Goal: Task Accomplishment & Management: Manage account settings

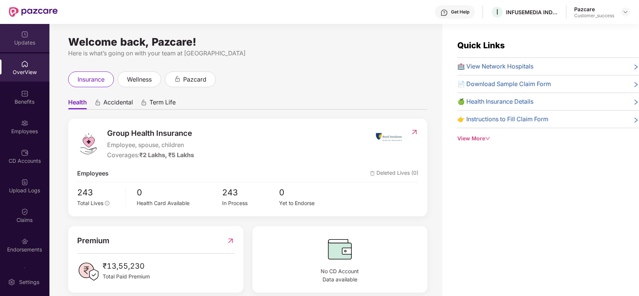
click at [30, 36] on div "Updates" at bounding box center [24, 38] width 49 height 28
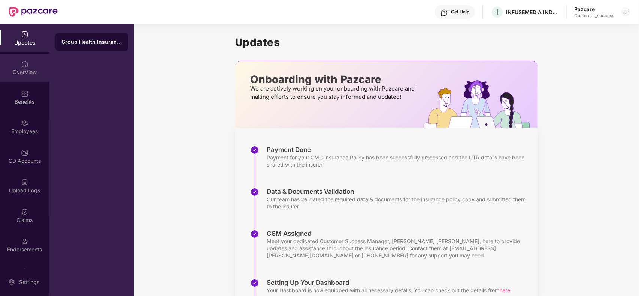
click at [23, 72] on div "OverView" at bounding box center [24, 72] width 49 height 7
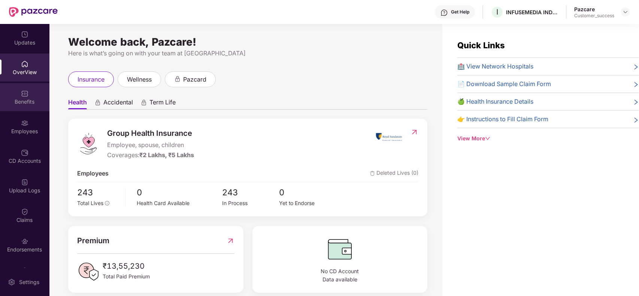
click at [29, 96] on div "Benefits" at bounding box center [24, 97] width 49 height 28
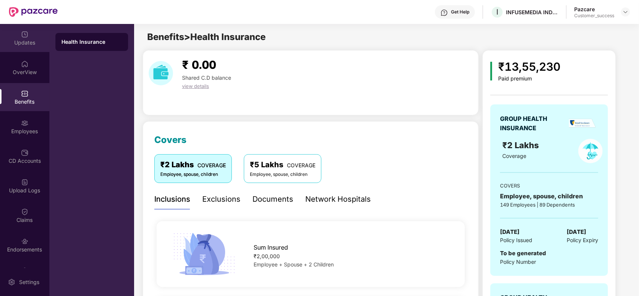
click at [15, 47] on div "Updates" at bounding box center [24, 38] width 49 height 28
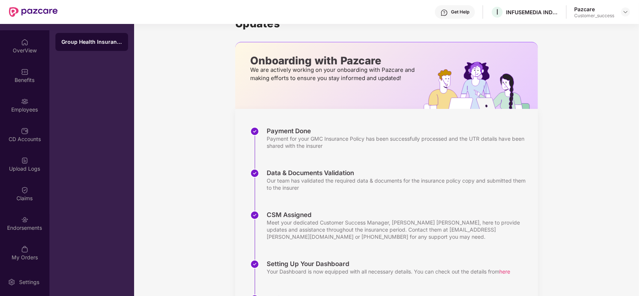
scroll to position [37, 0]
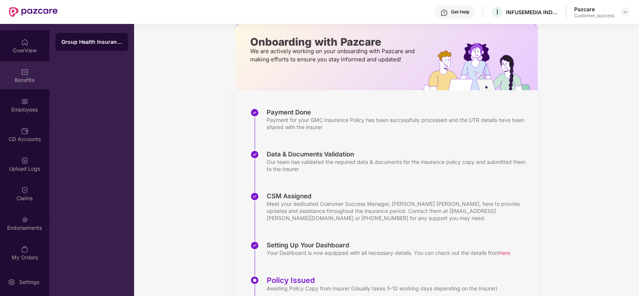
click at [19, 77] on div "Benefits" at bounding box center [24, 79] width 49 height 7
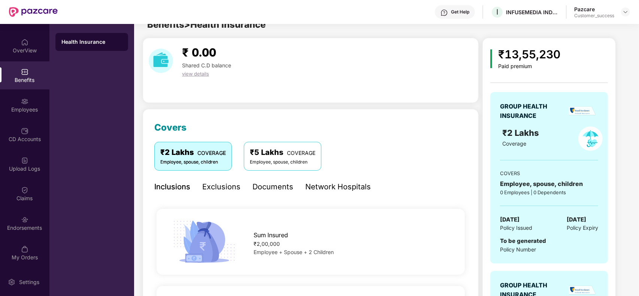
scroll to position [37, 0]
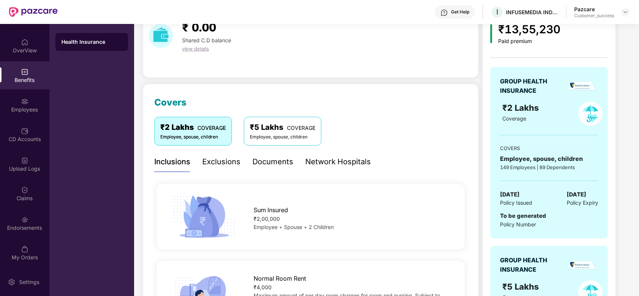
click at [599, 52] on div "GROUP HEALTH INSURANCE ₹2 Lakhs Coverage COVERS Employee, spouse, children 149 …" at bounding box center [549, 238] width 118 height 375
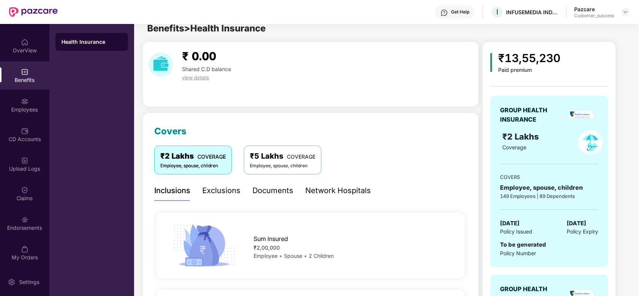
scroll to position [0, 0]
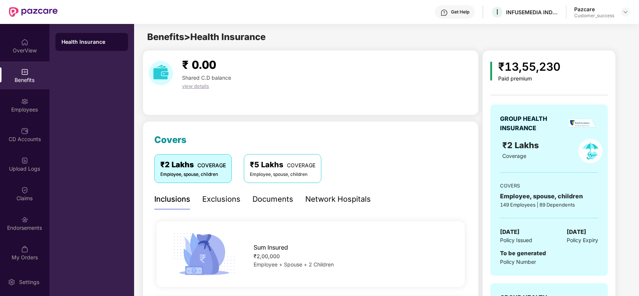
click at [409, 156] on div "₹2 Lakhs COVERAGE Employee, spouse, children ₹5 Lakhs COVERAGE Employee, spouse…" at bounding box center [310, 168] width 313 height 28
click at [266, 167] on div "₹5 Lakhs COVERAGE" at bounding box center [283, 165] width 66 height 12
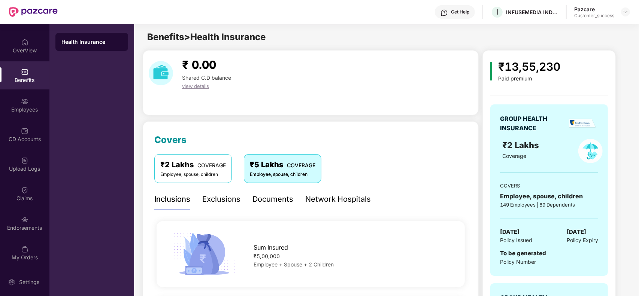
click at [197, 172] on div "Employee, spouse, children" at bounding box center [193, 174] width 66 height 7
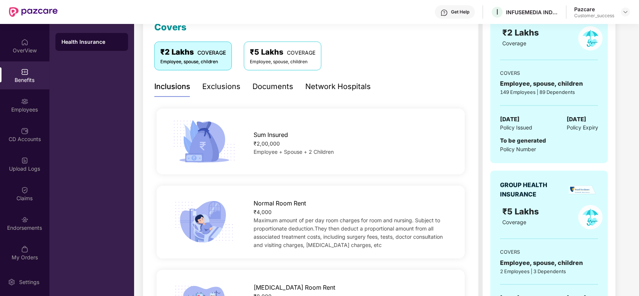
scroll to position [112, 0]
click at [225, 90] on div "Exclusions" at bounding box center [221, 87] width 38 height 12
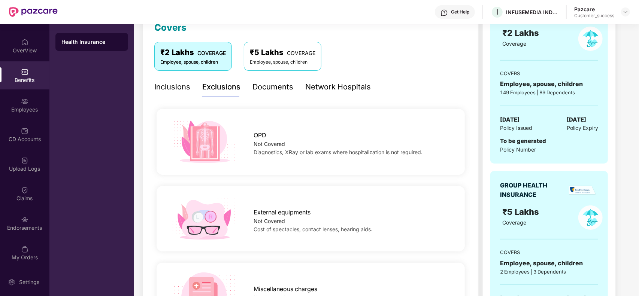
click at [262, 89] on div "Documents" at bounding box center [273, 87] width 41 height 12
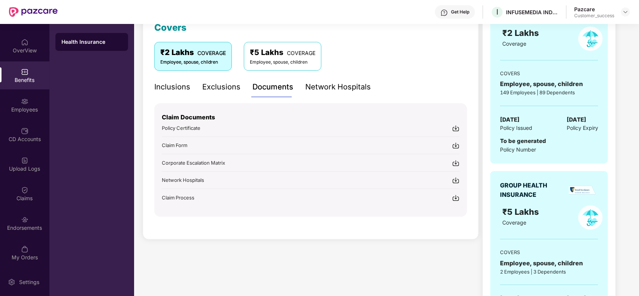
click at [172, 88] on div "Inclusions" at bounding box center [172, 87] width 36 height 12
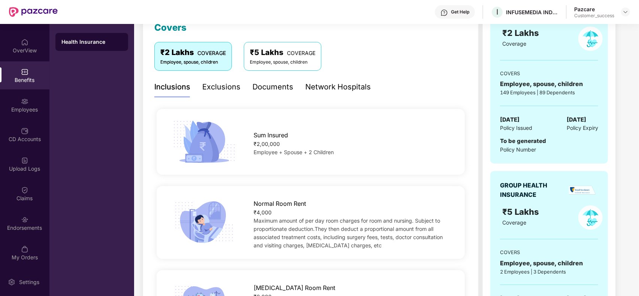
click at [330, 85] on div "Network Hospitals" at bounding box center [338, 87] width 66 height 12
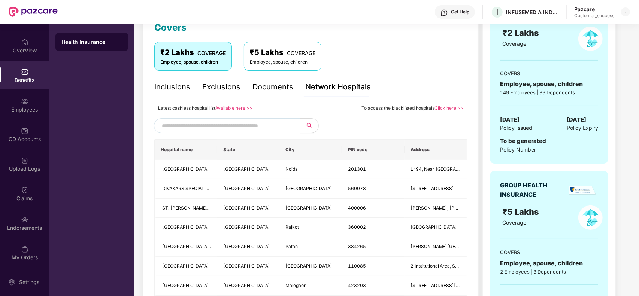
click at [230, 111] on link "Available here >>" at bounding box center [233, 108] width 37 height 6
click at [30, 108] on div "Employees" at bounding box center [24, 109] width 49 height 7
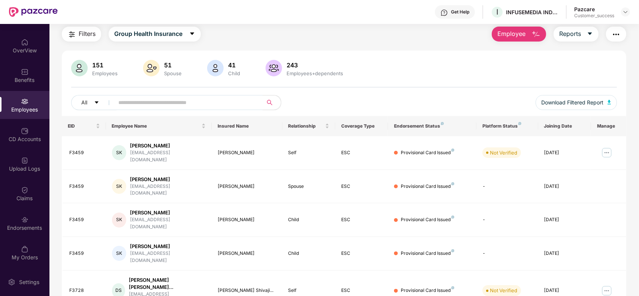
scroll to position [112, 0]
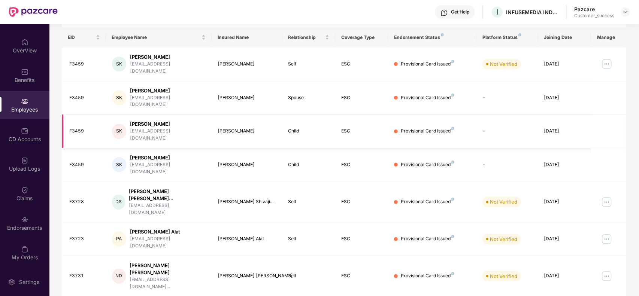
click at [620, 115] on td at bounding box center [608, 132] width 35 height 34
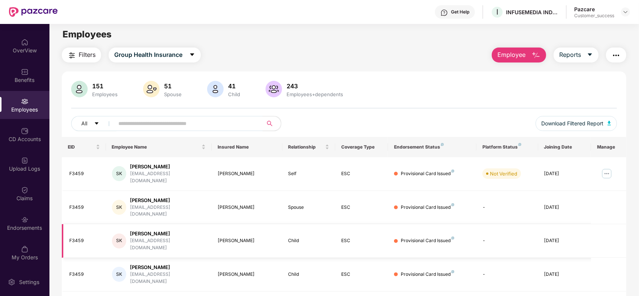
scroll to position [0, 0]
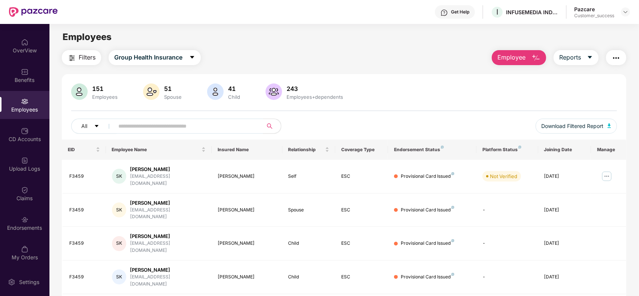
click at [206, 129] on input "text" at bounding box center [185, 126] width 134 height 11
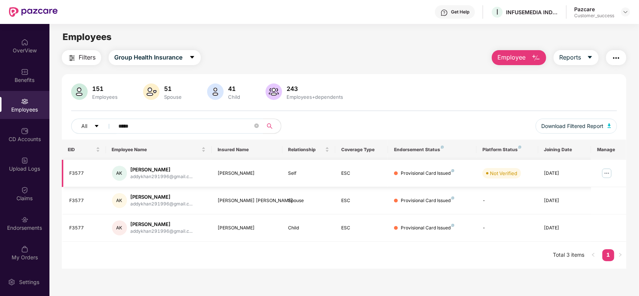
type input "****"
click at [610, 176] on img at bounding box center [607, 173] width 12 height 12
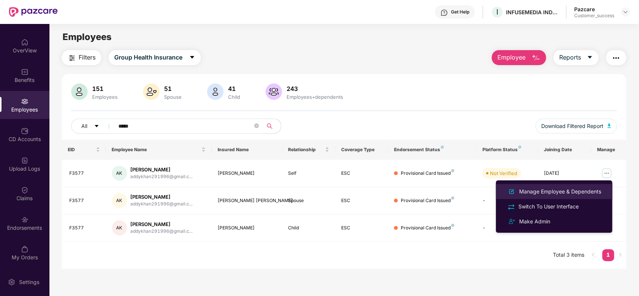
click at [553, 190] on div "Manage Employee & Dependents" at bounding box center [560, 192] width 85 height 8
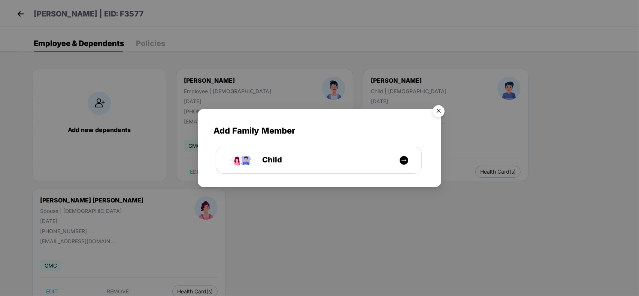
click at [439, 112] on img "Close" at bounding box center [438, 112] width 21 height 21
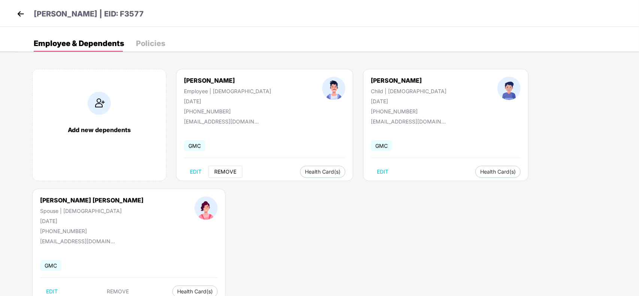
click at [224, 171] on span "REMOVE" at bounding box center [225, 172] width 22 height 6
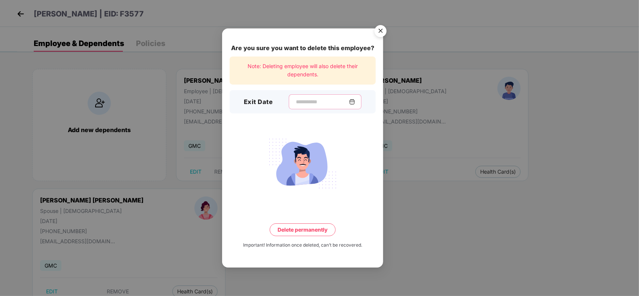
click at [330, 102] on input at bounding box center [322, 102] width 54 height 8
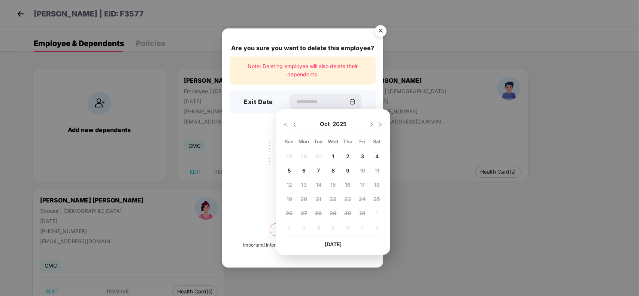
click at [383, 27] on img "Close" at bounding box center [380, 32] width 21 height 21
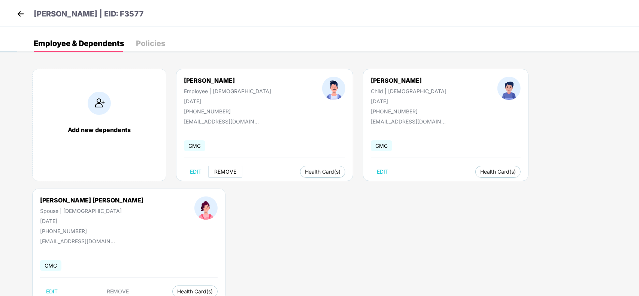
click at [231, 173] on span "REMOVE" at bounding box center [225, 172] width 22 height 6
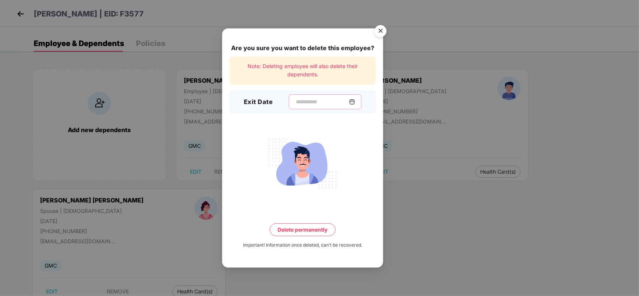
click at [338, 103] on input at bounding box center [322, 102] width 54 height 8
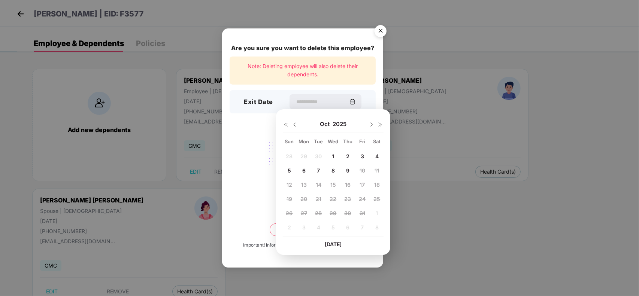
click at [297, 126] on img at bounding box center [295, 125] width 6 height 6
click at [371, 126] on img at bounding box center [372, 125] width 6 height 6
click at [298, 124] on div "Oct 2025" at bounding box center [333, 124] width 101 height 15
click at [294, 126] on img at bounding box center [295, 125] width 6 height 6
click at [381, 34] on img "Close" at bounding box center [380, 32] width 21 height 21
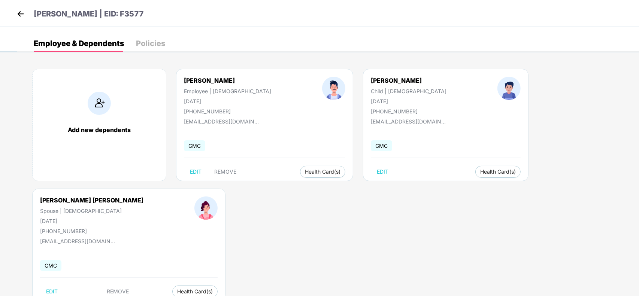
click at [19, 15] on img at bounding box center [20, 13] width 11 height 11
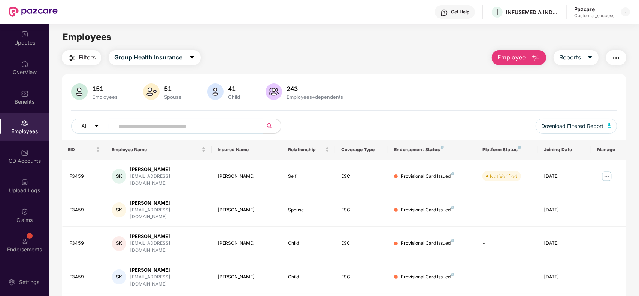
click at [526, 58] on button "Employee" at bounding box center [519, 57] width 54 height 15
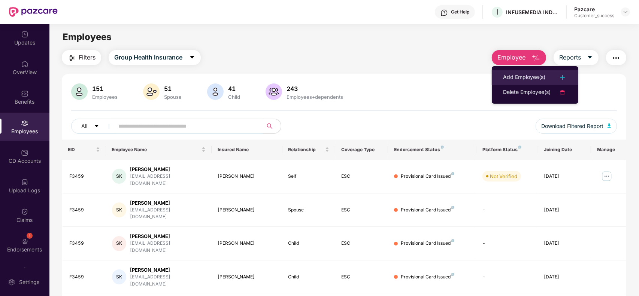
click at [563, 77] on img at bounding box center [562, 77] width 9 height 9
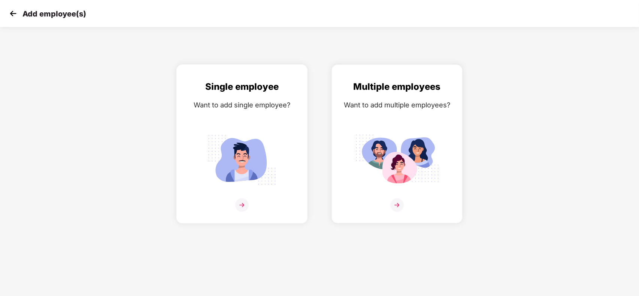
click at [253, 191] on div "Single employee Want to add single employee?" at bounding box center [241, 151] width 115 height 142
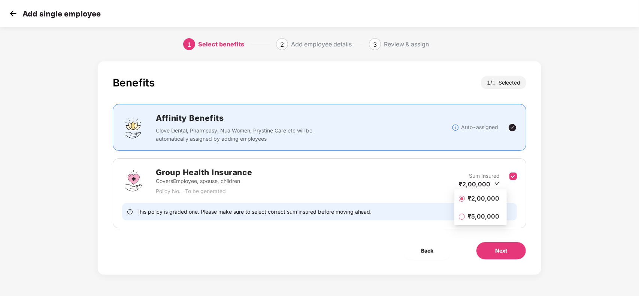
click at [488, 200] on span "₹2,00,000" at bounding box center [483, 198] width 37 height 8
click at [502, 253] on span "Next" at bounding box center [501, 251] width 12 height 8
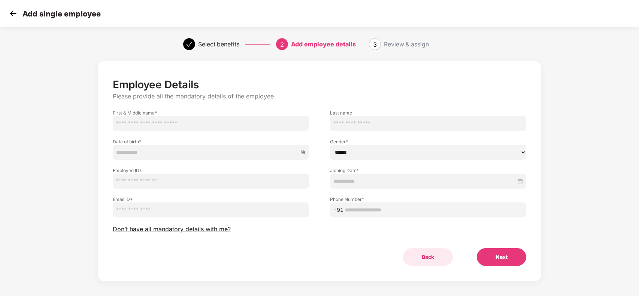
click at [429, 263] on button "Back" at bounding box center [428, 257] width 50 height 18
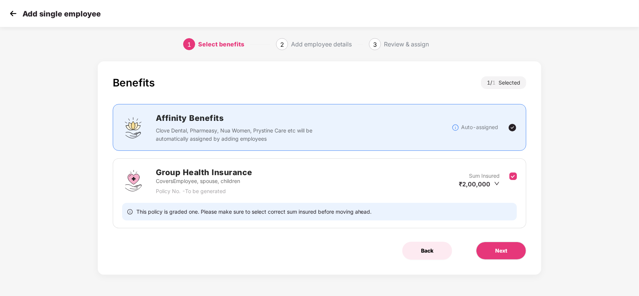
click at [428, 255] on span "Back" at bounding box center [427, 251] width 12 height 8
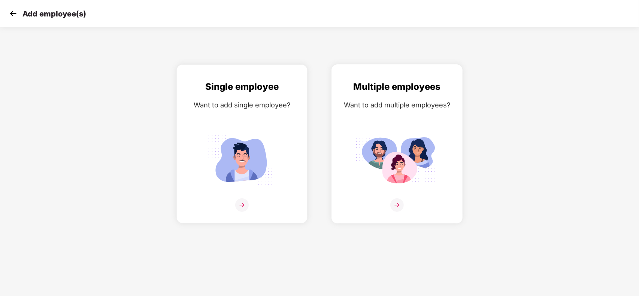
click at [390, 202] on div at bounding box center [396, 210] width 115 height 23
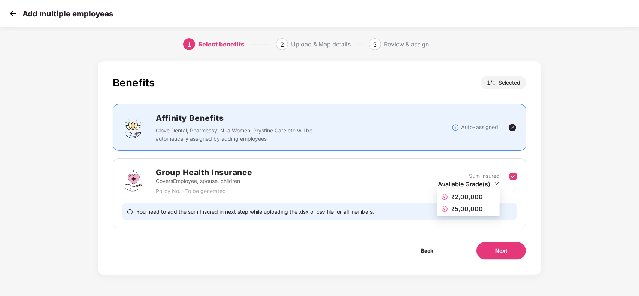
click at [471, 196] on span "₹2,00,000" at bounding box center [466, 196] width 31 height 7
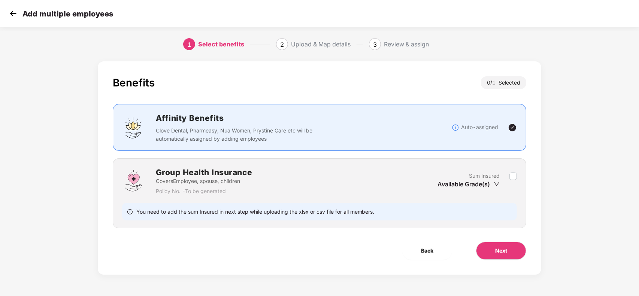
click at [499, 182] on icon "down" at bounding box center [497, 184] width 6 height 6
click at [496, 185] on icon "down" at bounding box center [497, 184] width 6 height 6
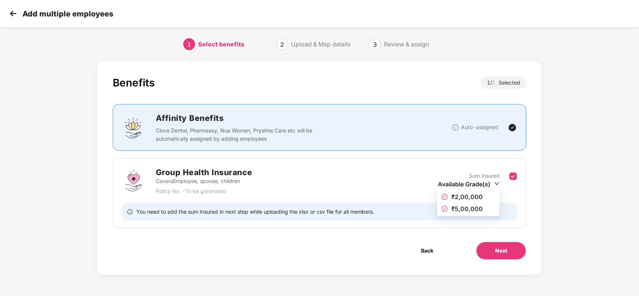
click at [496, 183] on icon "down" at bounding box center [497, 183] width 5 height 3
click at [497, 250] on span "Next" at bounding box center [501, 251] width 12 height 8
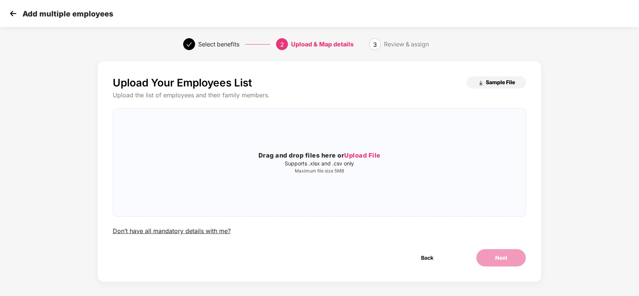
click at [496, 82] on span "Sample File" at bounding box center [500, 82] width 29 height 7
click at [365, 157] on span "Upload File" at bounding box center [362, 155] width 36 height 7
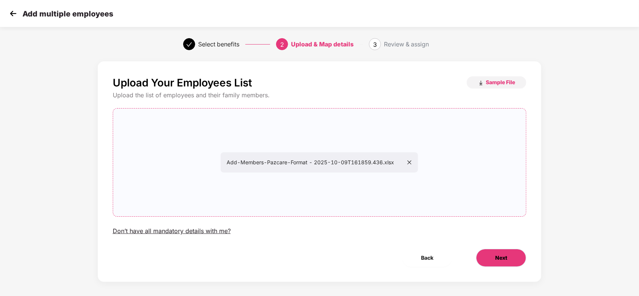
click at [501, 261] on span "Next" at bounding box center [501, 258] width 12 height 8
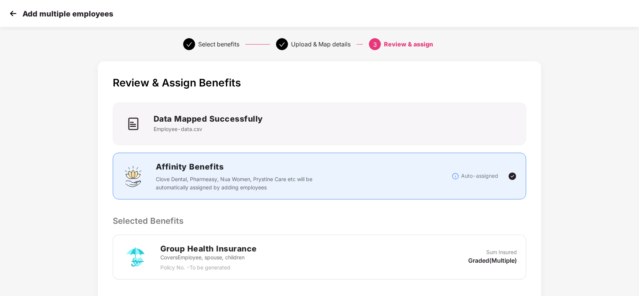
click at [443, 230] on div "Review & Assign Benefits Data Mapped Successfully Employee-data.csv Affinity Be…" at bounding box center [320, 266] width 444 height 410
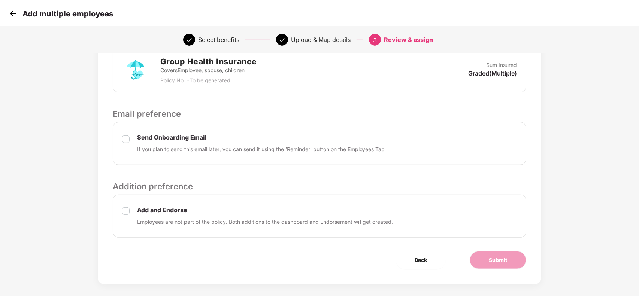
scroll to position [195, 0]
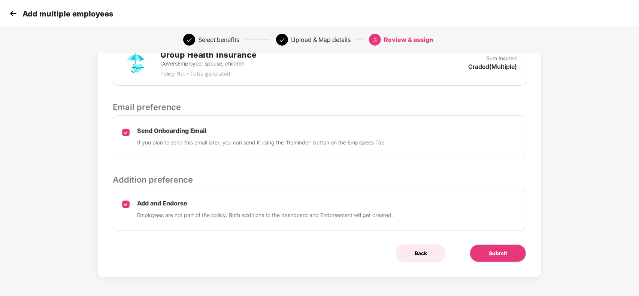
click at [423, 253] on span "Back" at bounding box center [421, 254] width 12 height 8
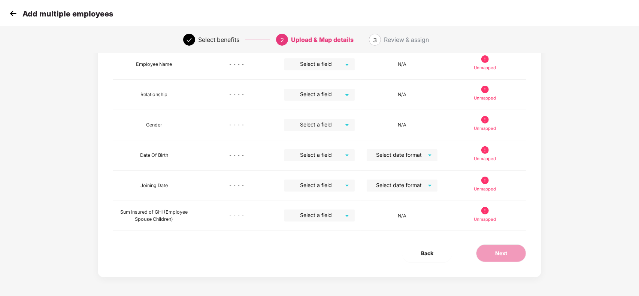
scroll to position [0, 0]
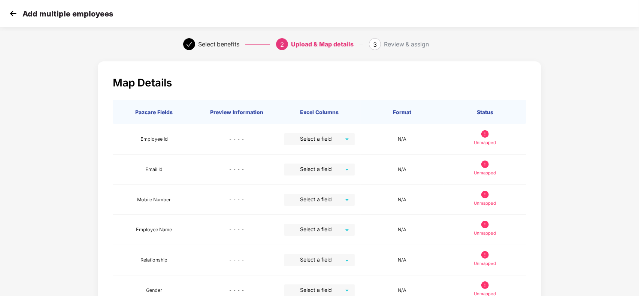
click at [13, 18] on img at bounding box center [12, 13] width 11 height 11
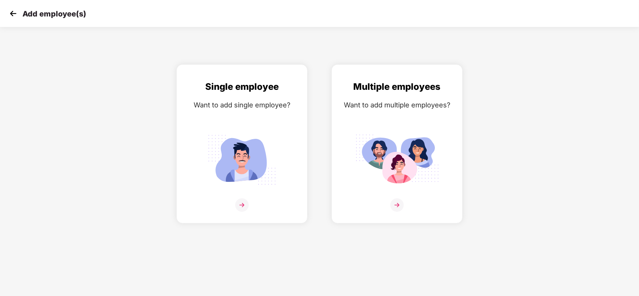
click at [13, 18] on img at bounding box center [12, 13] width 11 height 11
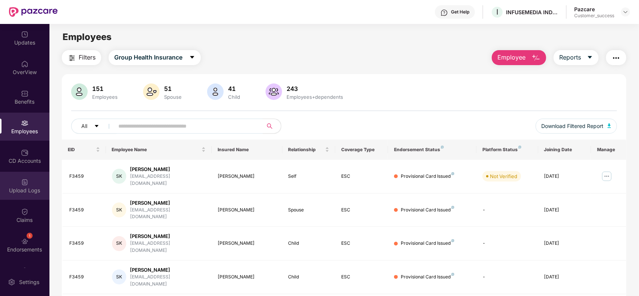
click at [29, 191] on div "Upload Logs" at bounding box center [24, 190] width 49 height 7
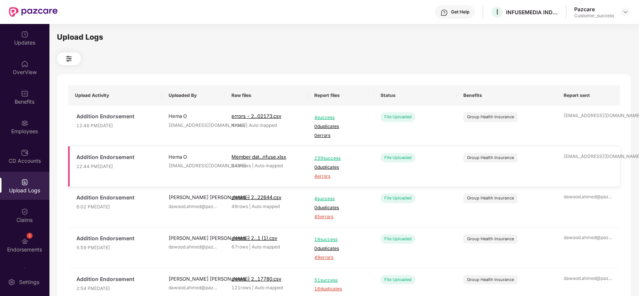
click at [321, 178] on span "4 errors" at bounding box center [340, 176] width 53 height 7
click at [25, 123] on img at bounding box center [24, 123] width 7 height 7
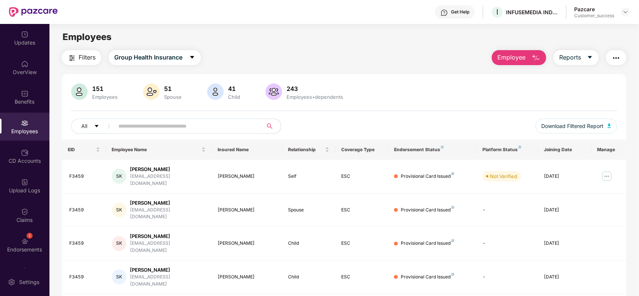
click at [630, 132] on div "Filters Group Health Insurance Employee Reports 151 Employees 51 Spouse 41 Chil…" at bounding box center [343, 294] width 589 height 488
click at [235, 123] on input "text" at bounding box center [185, 126] width 134 height 11
type input "******"
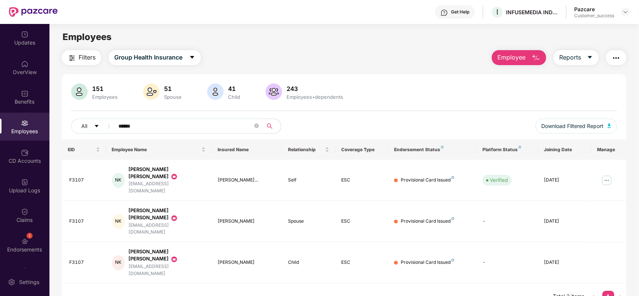
click at [175, 125] on input "******" at bounding box center [185, 126] width 134 height 11
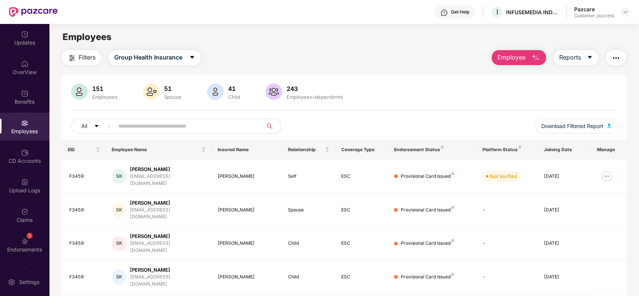
click at [159, 124] on input "text" at bounding box center [185, 126] width 134 height 11
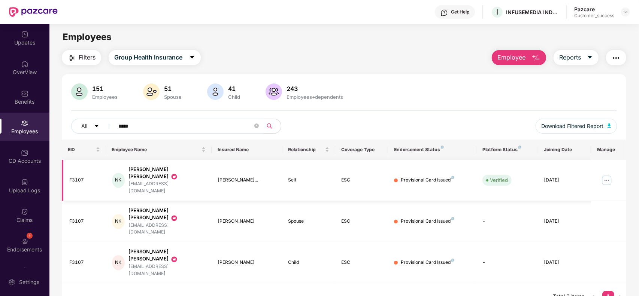
type input "*****"
click at [605, 175] on img at bounding box center [607, 181] width 12 height 12
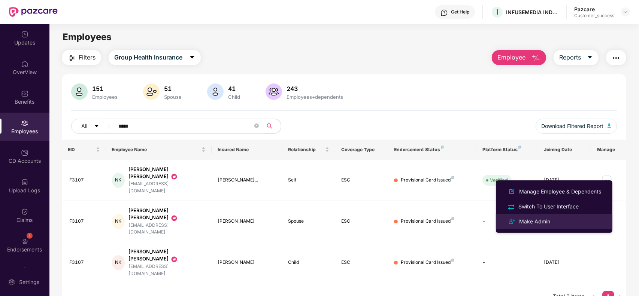
click at [540, 224] on div "Make Admin" at bounding box center [535, 222] width 34 height 8
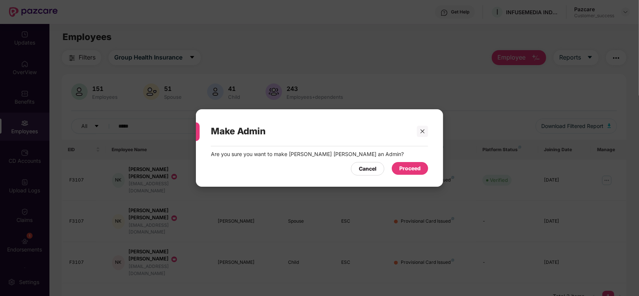
click at [407, 170] on div "Proceed" at bounding box center [409, 168] width 21 height 8
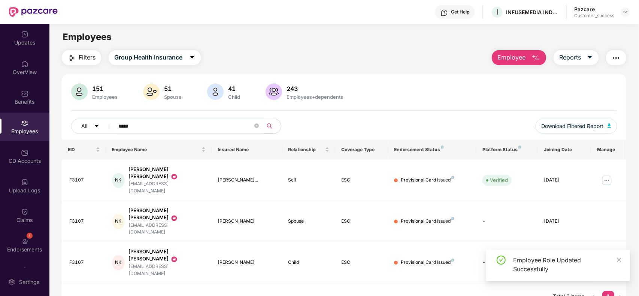
click at [187, 129] on input "*****" at bounding box center [185, 126] width 134 height 11
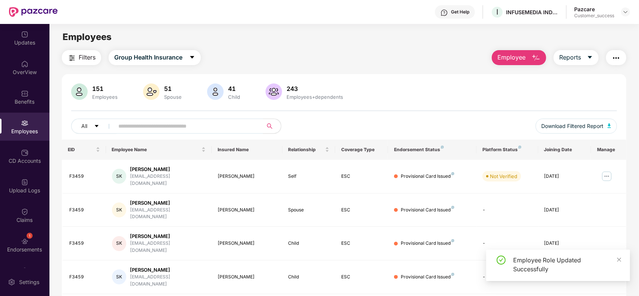
click at [528, 65] on div "Filters Group Health Insurance Employee Reports 151 Employees 51 Spouse 41 Chil…" at bounding box center [344, 294] width 565 height 488
click at [527, 60] on button "Employee" at bounding box center [519, 57] width 54 height 15
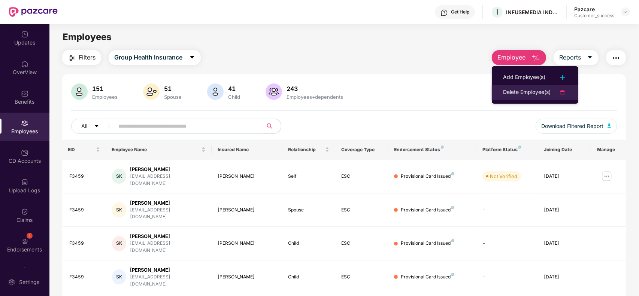
click at [535, 92] on div "Delete Employee(s)" at bounding box center [527, 92] width 48 height 9
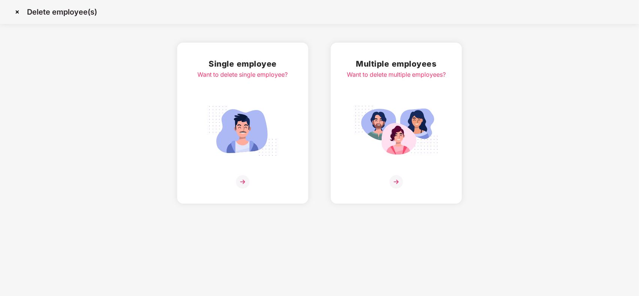
click at [392, 176] on img at bounding box center [396, 181] width 13 height 13
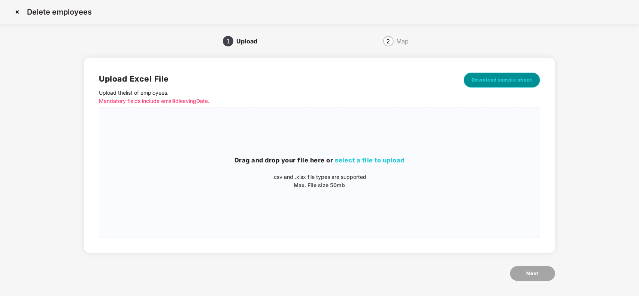
click at [498, 82] on span "Download sample sheet" at bounding box center [502, 79] width 61 height 7
click at [18, 12] on img at bounding box center [17, 12] width 12 height 12
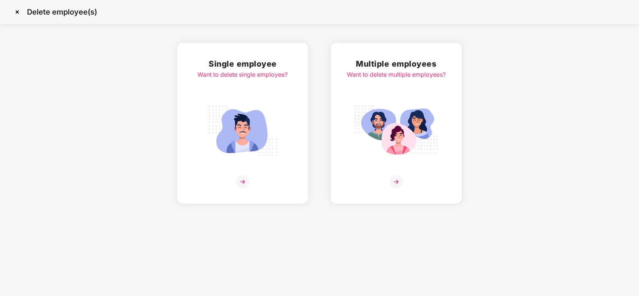
click at [18, 12] on img at bounding box center [17, 12] width 12 height 12
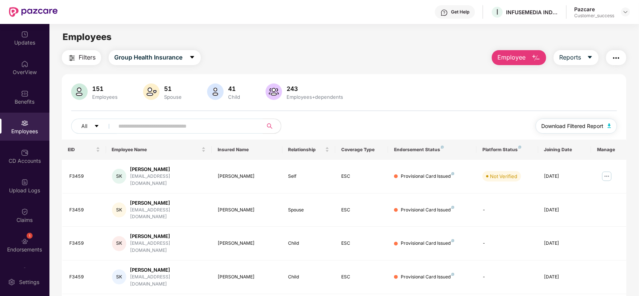
click at [570, 127] on span "Download Filtered Report" at bounding box center [573, 126] width 62 height 8
click at [609, 176] on img at bounding box center [607, 176] width 12 height 12
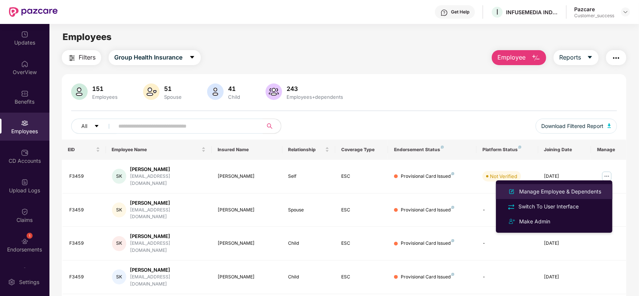
click at [543, 192] on div "Manage Employee & Dependents" at bounding box center [560, 192] width 85 height 8
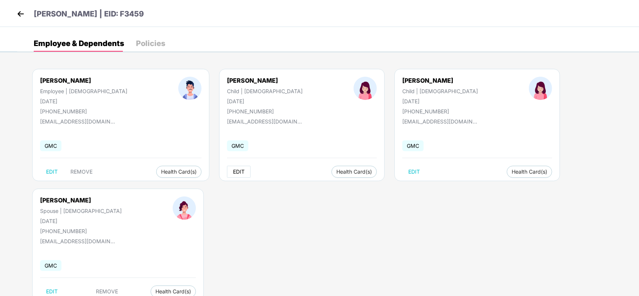
click at [233, 172] on span "EDIT" at bounding box center [239, 172] width 12 height 6
select select "*****"
select select "******"
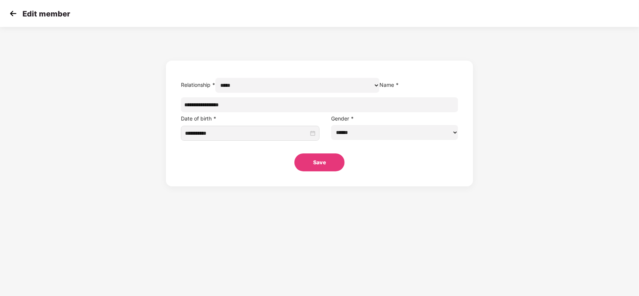
click at [10, 13] on img at bounding box center [12, 13] width 11 height 11
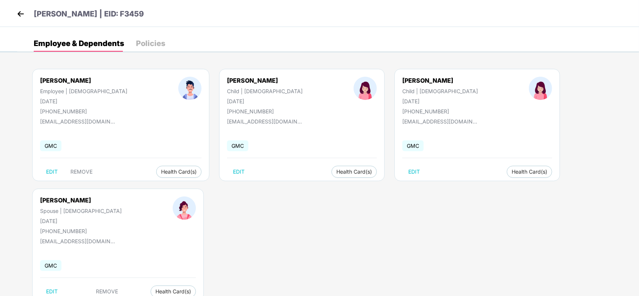
click at [18, 10] on img at bounding box center [20, 13] width 11 height 11
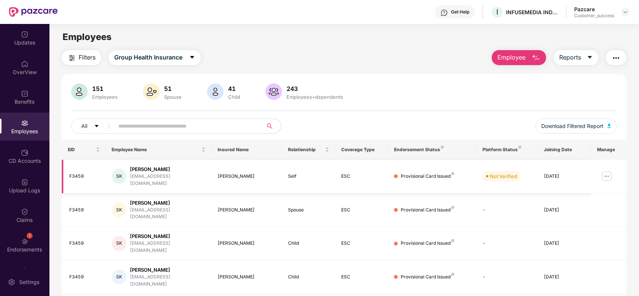
click at [609, 174] on img at bounding box center [607, 176] width 12 height 12
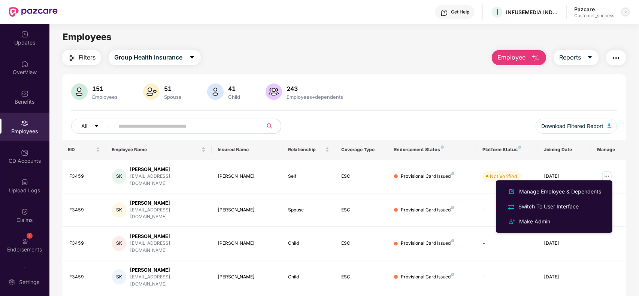
click at [626, 14] on img at bounding box center [626, 12] width 6 height 6
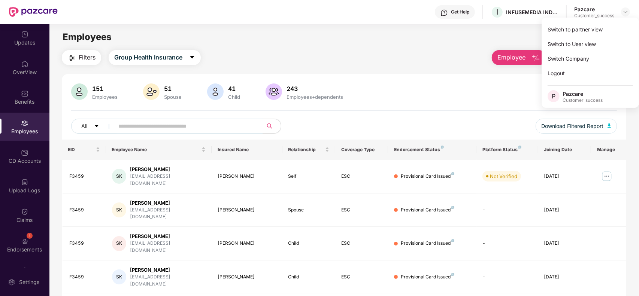
click at [425, 118] on div "151 Employees 51 Spouse 41 Child 243 Employees+dependents All Download Filtered…" at bounding box center [344, 112] width 565 height 56
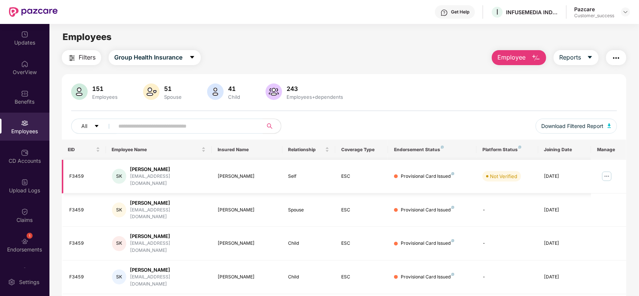
click at [608, 176] on img at bounding box center [607, 176] width 12 height 12
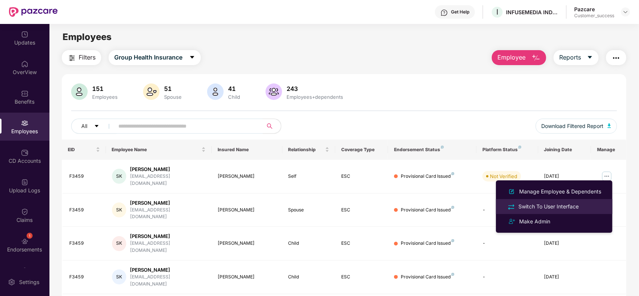
click at [570, 203] on div "Switch To User Interface" at bounding box center [548, 207] width 63 height 8
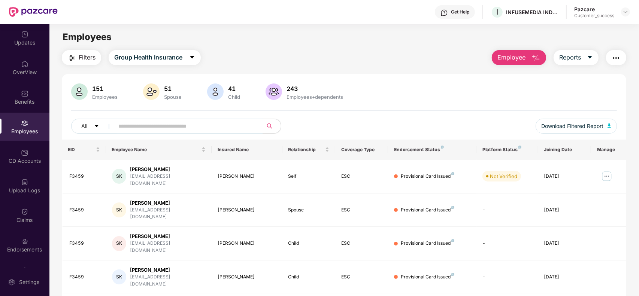
click at [370, 121] on div "All" at bounding box center [230, 126] width 318 height 15
click at [532, 59] on img "button" at bounding box center [536, 58] width 9 height 9
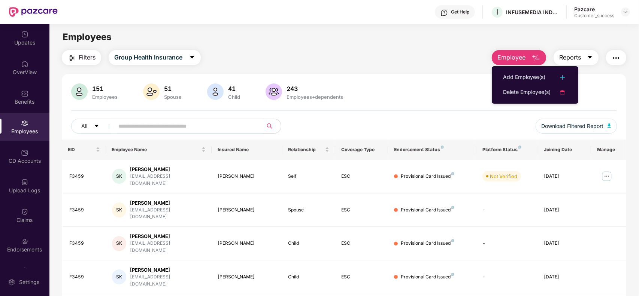
click at [569, 61] on span "Reports" at bounding box center [570, 57] width 22 height 9
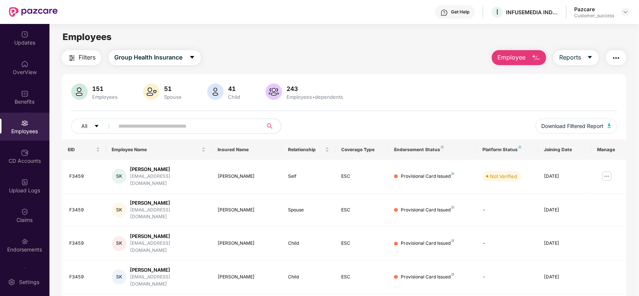
click at [29, 158] on div "CD Accounts" at bounding box center [24, 160] width 49 height 7
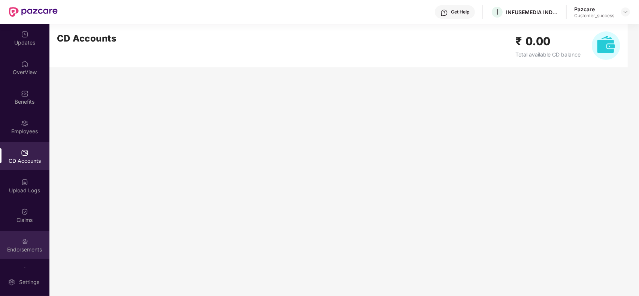
click at [26, 242] on img at bounding box center [24, 241] width 7 height 7
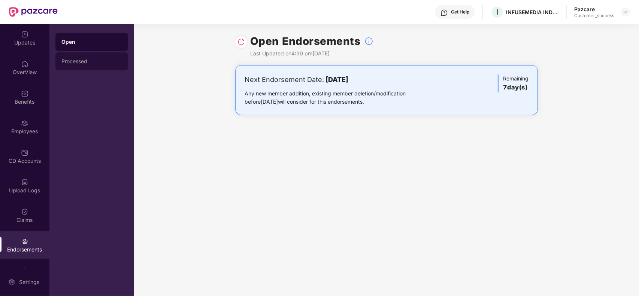
click at [80, 59] on div "Processed" at bounding box center [91, 61] width 61 height 6
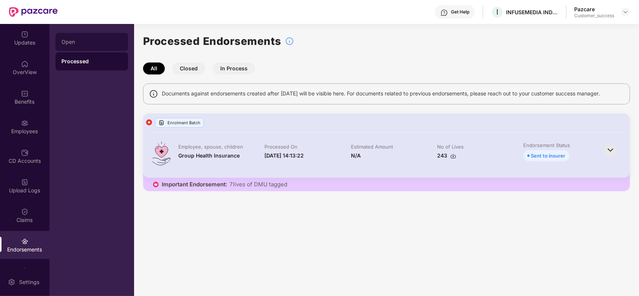
click at [80, 49] on div "Open" at bounding box center [91, 42] width 73 height 18
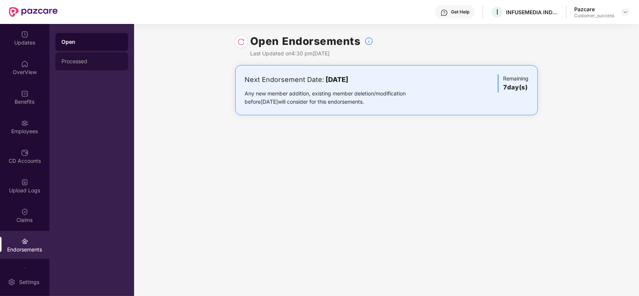
click at [72, 61] on div "Processed" at bounding box center [91, 61] width 61 height 6
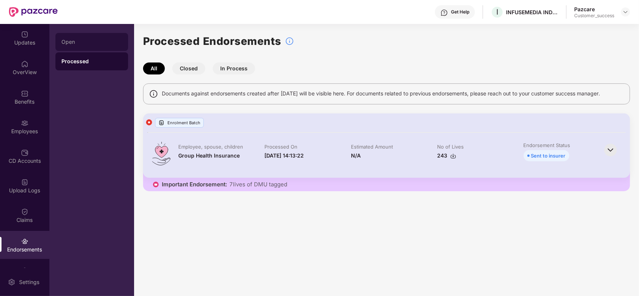
click at [74, 45] on div "Open" at bounding box center [91, 42] width 73 height 18
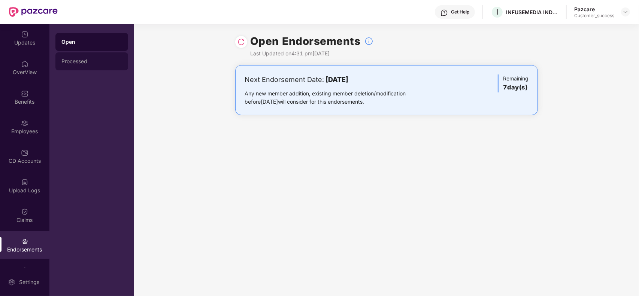
click at [79, 60] on div "Processed" at bounding box center [91, 61] width 61 height 6
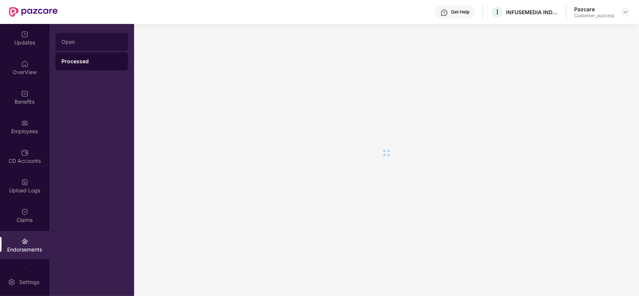
click at [78, 49] on div "Open" at bounding box center [91, 42] width 73 height 18
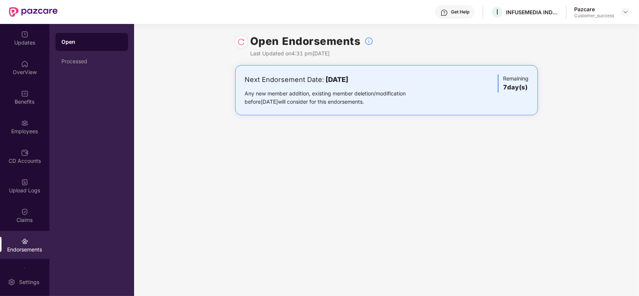
scroll to position [22, 0]
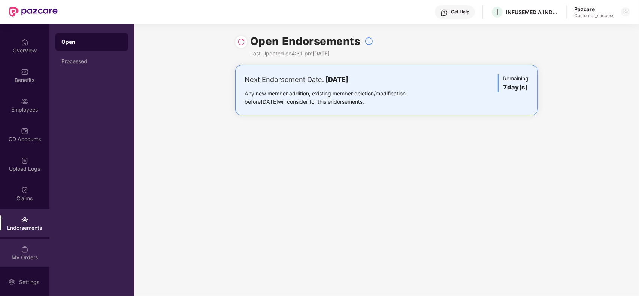
click at [28, 252] on div "My Orders" at bounding box center [24, 253] width 49 height 28
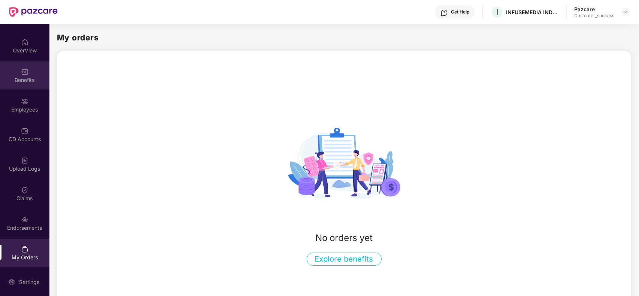
click at [24, 79] on div "Benefits" at bounding box center [24, 79] width 49 height 7
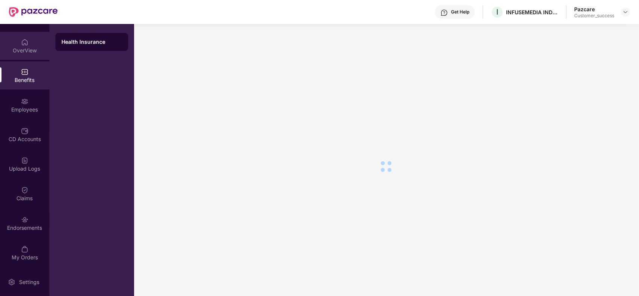
click at [25, 48] on div "OverView" at bounding box center [24, 50] width 49 height 7
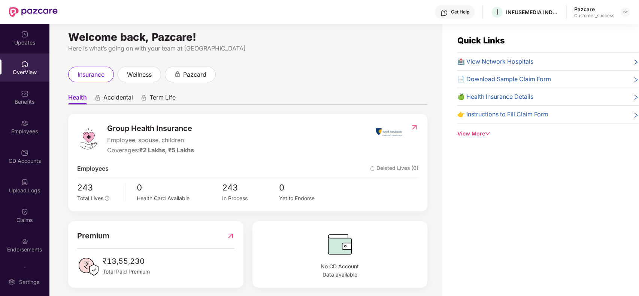
scroll to position [0, 0]
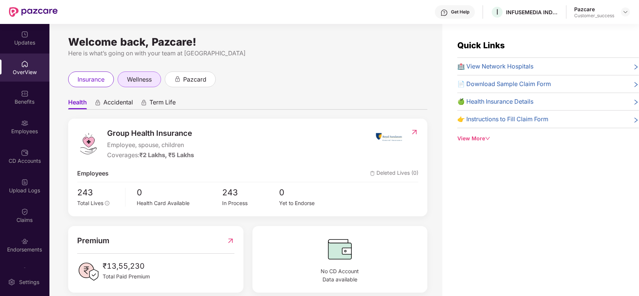
click at [137, 85] on div "wellness" at bounding box center [139, 80] width 43 height 16
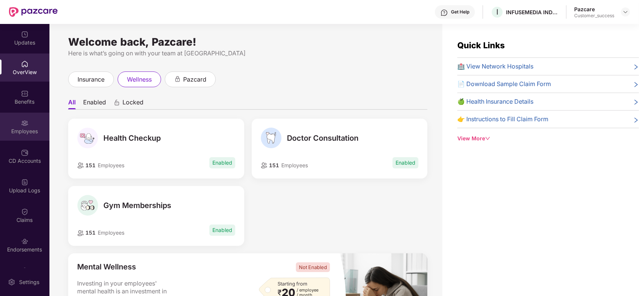
click at [32, 119] on div "Employees" at bounding box center [24, 127] width 49 height 28
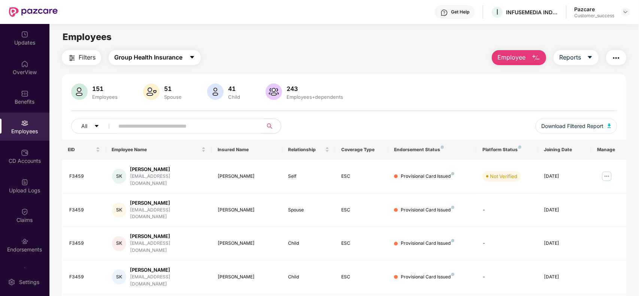
click at [166, 58] on span "Group Health Insurance" at bounding box center [148, 57] width 68 height 9
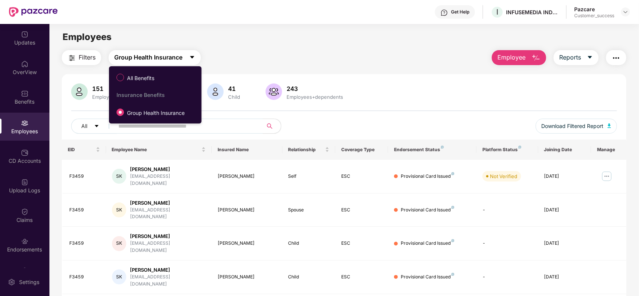
click at [166, 58] on span "Group Health Insurance" at bounding box center [148, 57] width 68 height 9
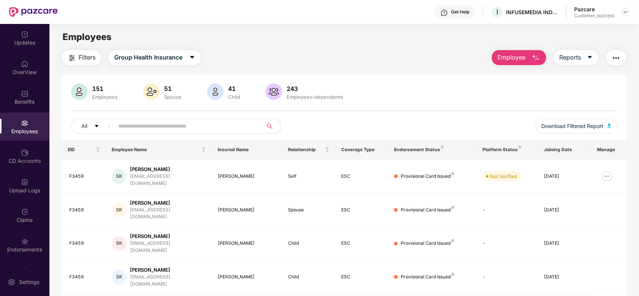
click at [171, 125] on input "text" at bounding box center [185, 126] width 134 height 11
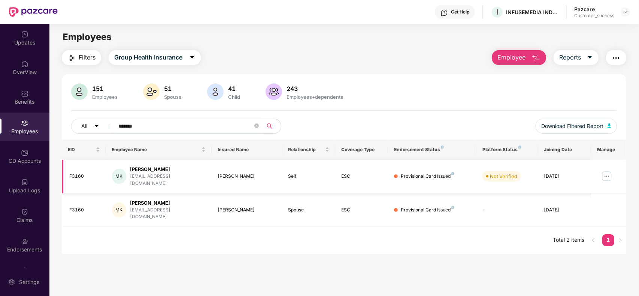
click at [603, 172] on img at bounding box center [607, 176] width 12 height 12
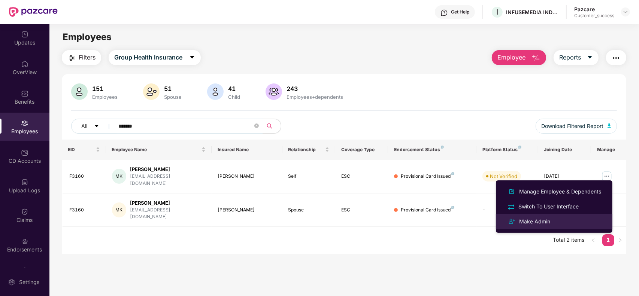
click at [544, 222] on div "Make Admin" at bounding box center [535, 222] width 34 height 8
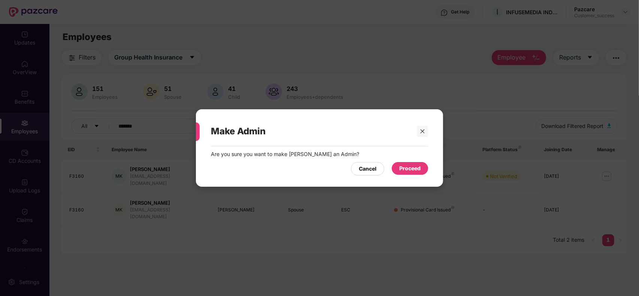
click at [406, 169] on div "Proceed" at bounding box center [409, 168] width 21 height 8
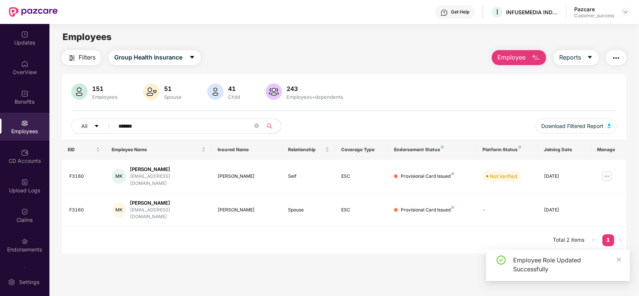
click at [181, 122] on input "*******" at bounding box center [185, 126] width 134 height 11
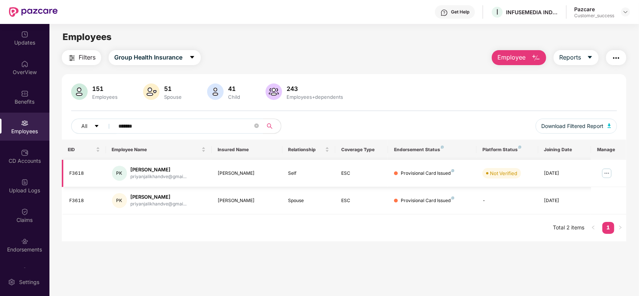
click at [607, 175] on img at bounding box center [607, 173] width 12 height 12
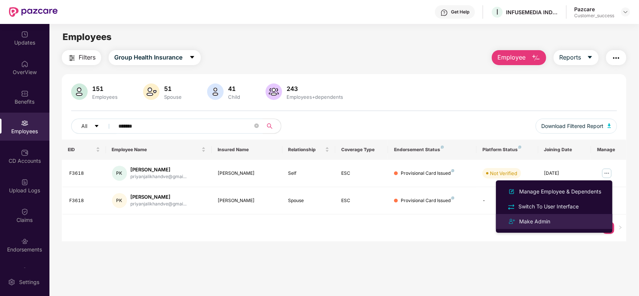
click at [545, 225] on div "Make Admin" at bounding box center [535, 222] width 34 height 8
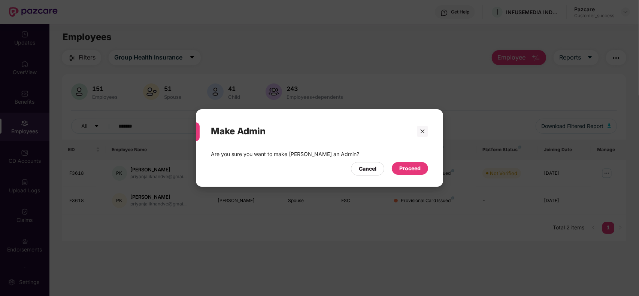
click at [422, 173] on div "Proceed" at bounding box center [410, 168] width 36 height 13
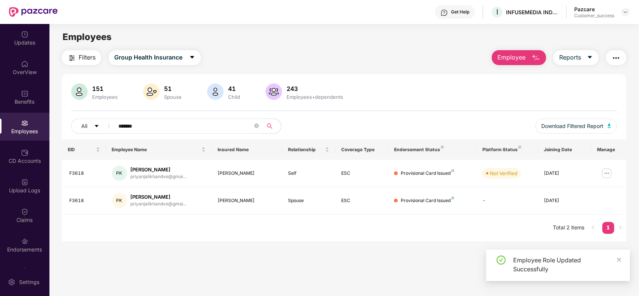
click at [194, 127] on input "*******" at bounding box center [185, 126] width 134 height 11
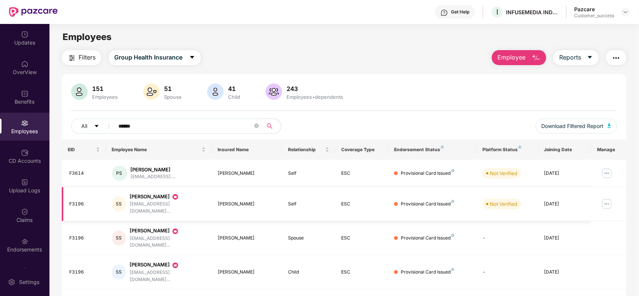
type input "******"
click at [605, 201] on img at bounding box center [607, 204] width 12 height 12
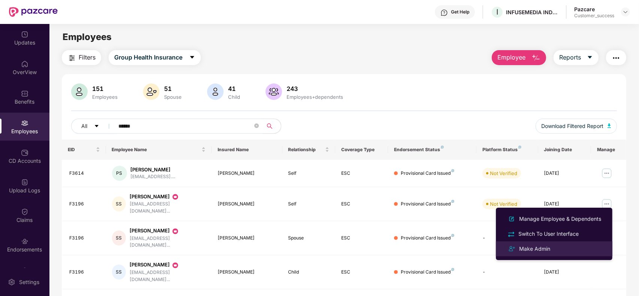
click at [533, 248] on div "Make Admin" at bounding box center [535, 249] width 34 height 8
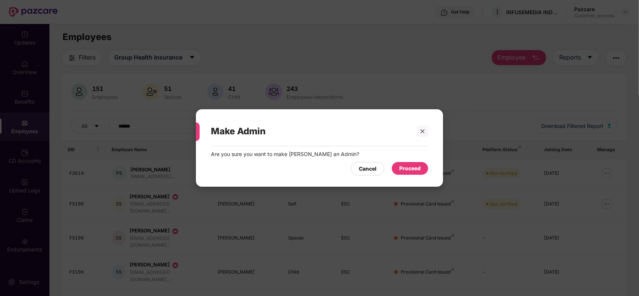
click at [416, 170] on div "Proceed" at bounding box center [409, 168] width 21 height 8
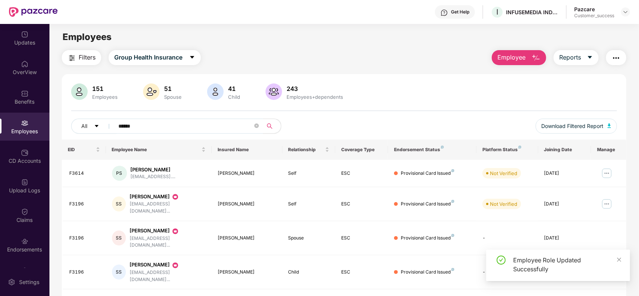
click at [189, 128] on input "******" at bounding box center [185, 126] width 134 height 11
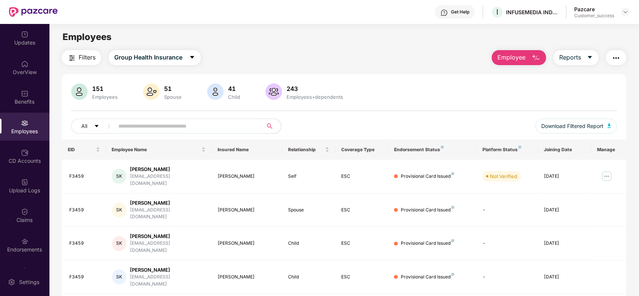
click at [139, 126] on input "text" at bounding box center [185, 126] width 134 height 11
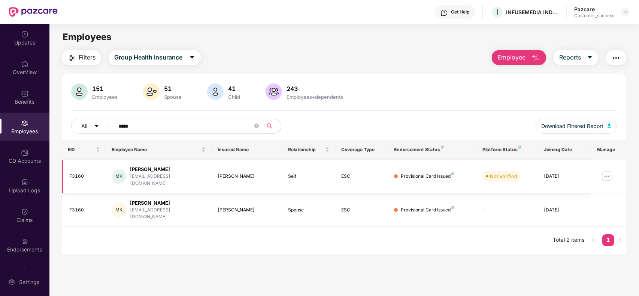
type input "*****"
click at [606, 175] on img at bounding box center [607, 176] width 12 height 12
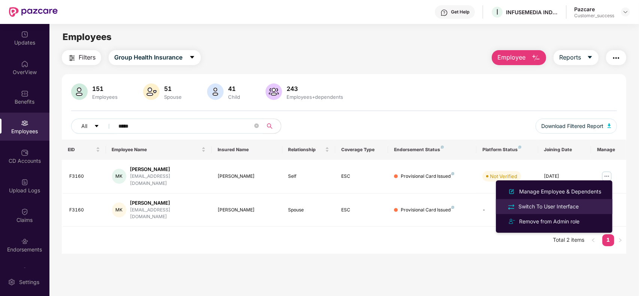
click at [563, 205] on div "Switch To User Interface" at bounding box center [548, 207] width 63 height 8
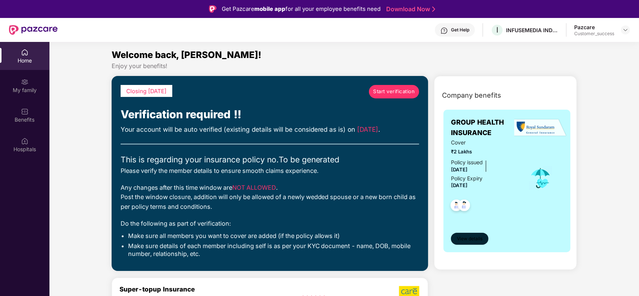
click at [474, 240] on span "View details" at bounding box center [469, 239] width 25 height 7
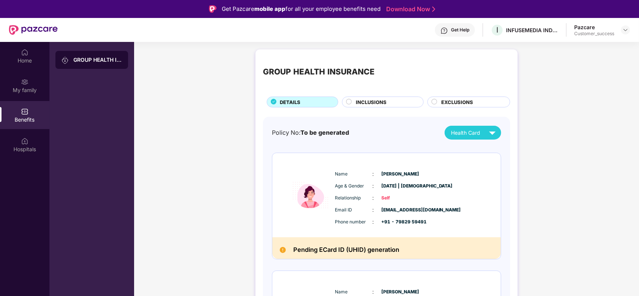
click at [464, 137] on span "Health Card" at bounding box center [465, 133] width 29 height 8
click at [474, 148] on div "Madhuri Kathane" at bounding box center [473, 150] width 49 height 8
click at [27, 143] on img at bounding box center [24, 140] width 7 height 7
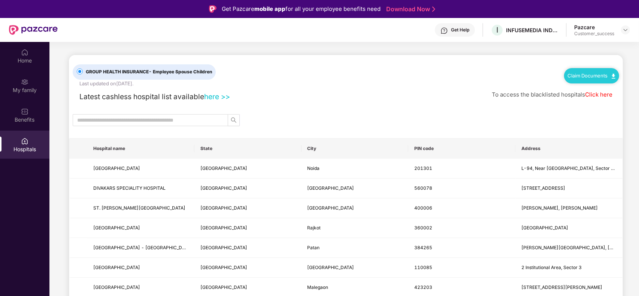
click at [215, 99] on link "here >>" at bounding box center [217, 96] width 26 height 9
click at [28, 115] on img at bounding box center [24, 111] width 7 height 7
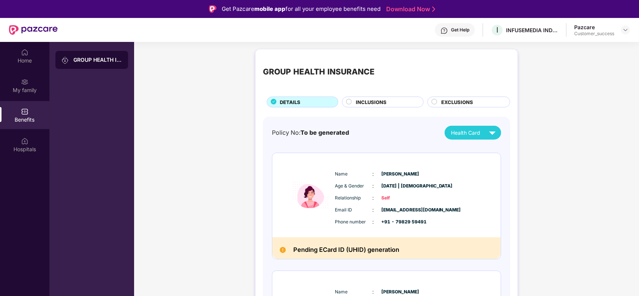
click at [377, 99] on span "INCLUSIONS" at bounding box center [371, 102] width 31 height 7
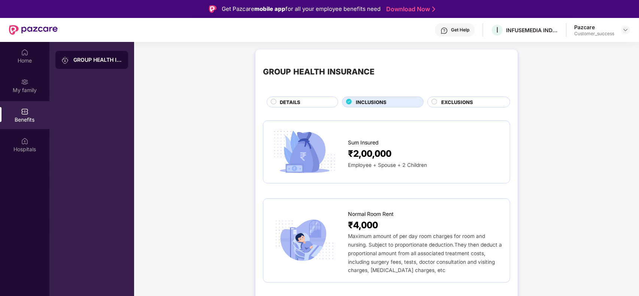
click at [414, 72] on div "GROUP HEALTH INSURANCE" at bounding box center [386, 72] width 247 height 31
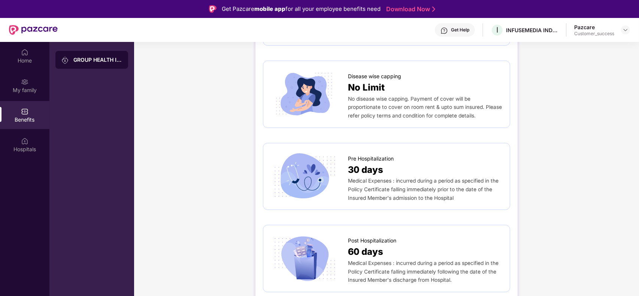
scroll to position [356, 0]
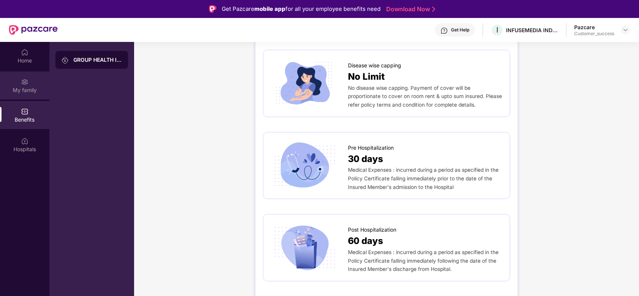
click at [22, 93] on div "My family" at bounding box center [24, 90] width 49 height 7
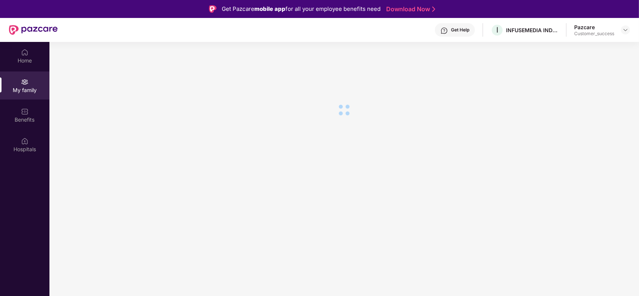
scroll to position [0, 0]
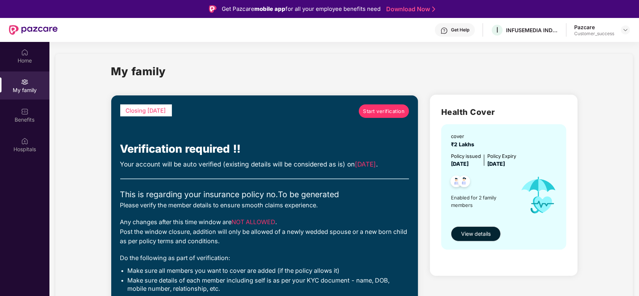
click at [332, 70] on div "My family" at bounding box center [344, 76] width 466 height 26
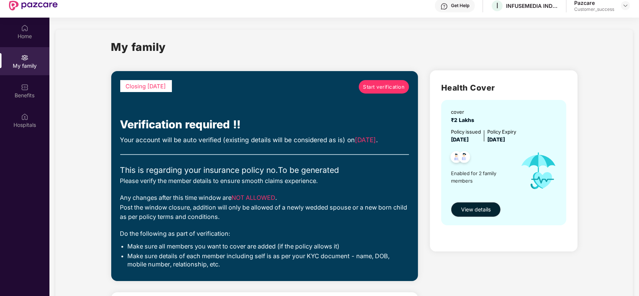
scroll to position [23, 0]
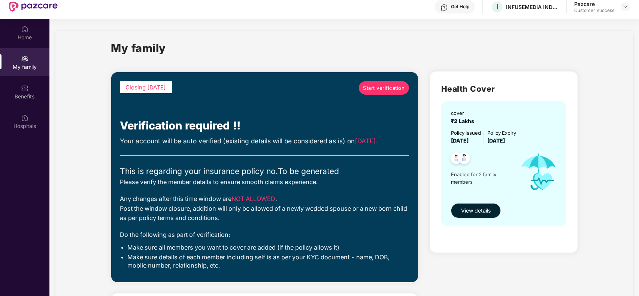
click at [376, 85] on span "Start verification" at bounding box center [384, 88] width 42 height 8
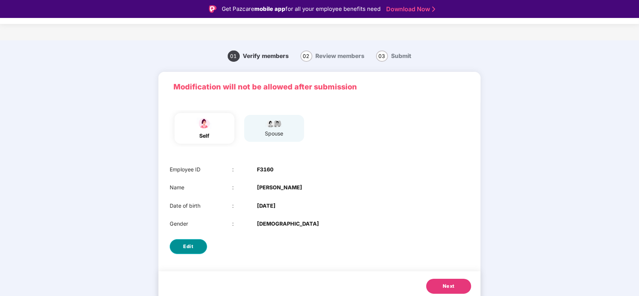
click at [191, 245] on span "Edit" at bounding box center [189, 246] width 10 height 7
select select "******"
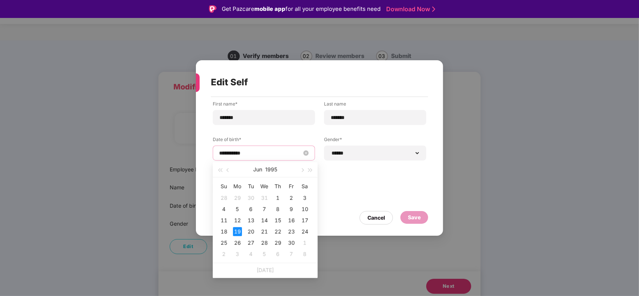
click at [238, 154] on input "**********" at bounding box center [260, 153] width 82 height 8
type input "**********"
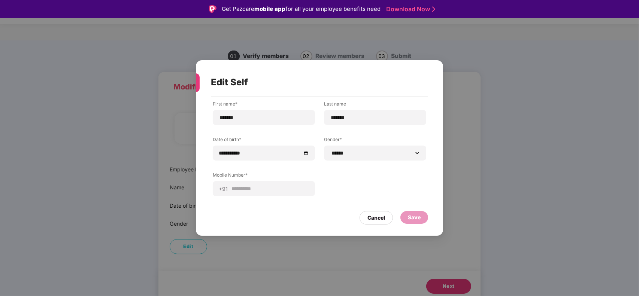
click at [382, 186] on div "**********" at bounding box center [320, 154] width 214 height 107
click at [370, 158] on div "**********" at bounding box center [375, 153] width 102 height 15
click at [377, 215] on div "Cancel" at bounding box center [377, 218] width 18 height 8
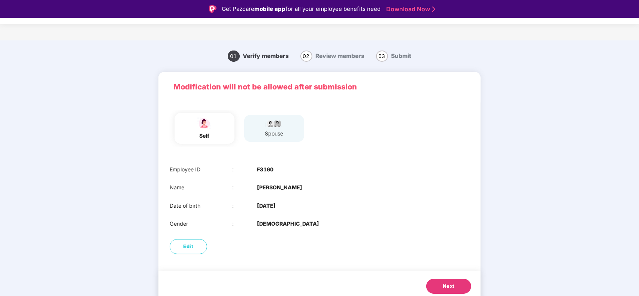
scroll to position [18, 0]
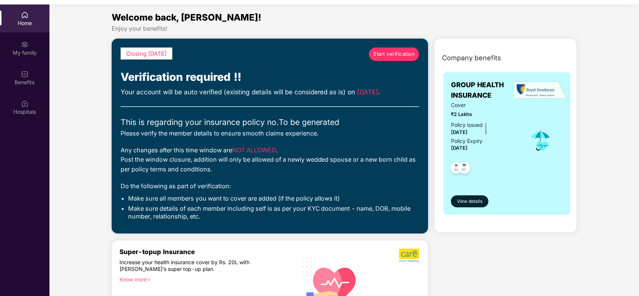
scroll to position [42, 0]
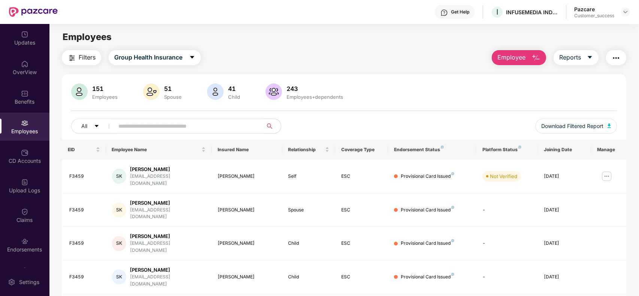
click at [151, 126] on input "text" at bounding box center [185, 126] width 134 height 11
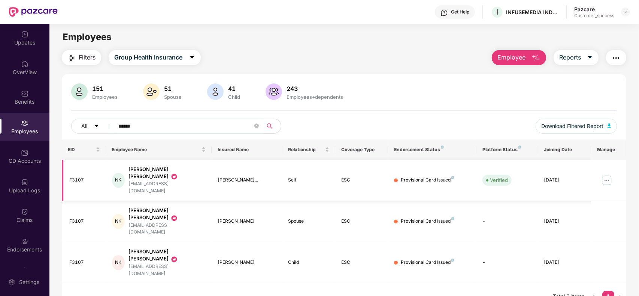
type input "******"
click at [608, 175] on img at bounding box center [607, 181] width 12 height 12
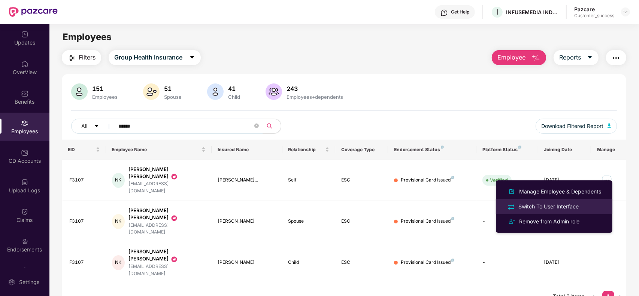
click at [540, 205] on div "Switch To User Interface" at bounding box center [548, 207] width 63 height 8
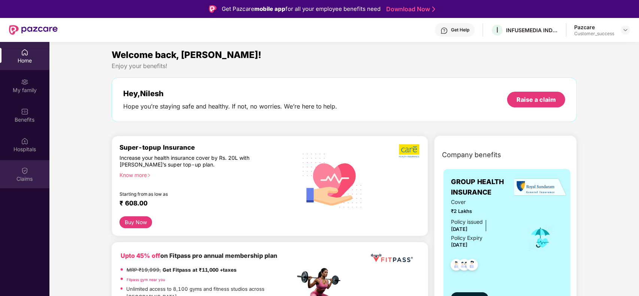
click at [33, 174] on div "Claims" at bounding box center [24, 174] width 49 height 28
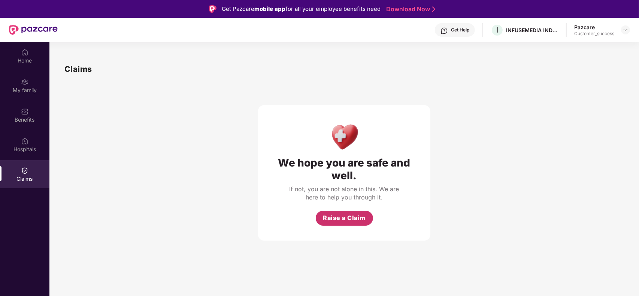
click at [355, 216] on span "Raise a Claim" at bounding box center [344, 218] width 43 height 9
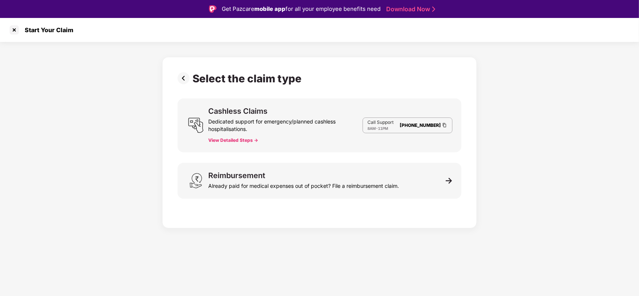
click at [239, 140] on button "View Detailed Steps ->" at bounding box center [233, 140] width 50 height 6
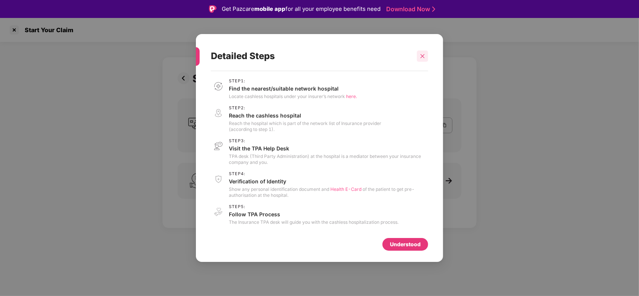
click at [424, 57] on icon "close" at bounding box center [423, 56] width 4 height 4
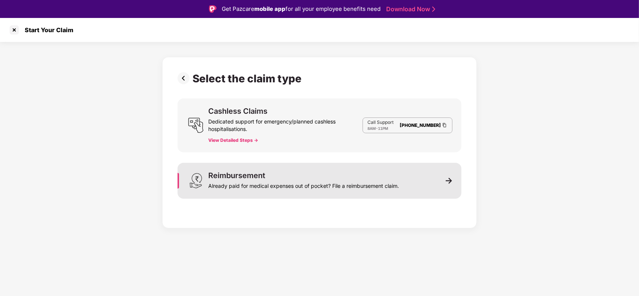
click at [254, 190] on div "Reimbursement Already paid for medical expenses out of pocket? File a reimburse…" at bounding box center [320, 181] width 284 height 36
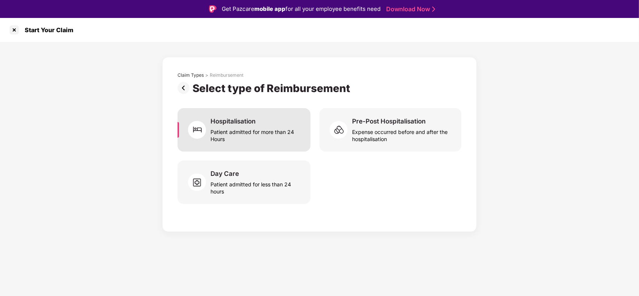
click at [248, 136] on div "Patient admitted for more than 24 Hours" at bounding box center [256, 134] width 91 height 17
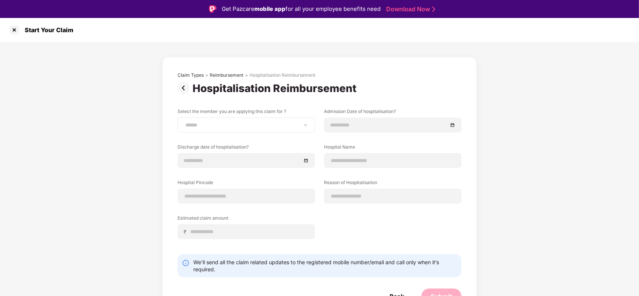
click at [244, 131] on div "**********" at bounding box center [246, 125] width 137 height 15
click at [242, 128] on select "**********" at bounding box center [246, 125] width 125 height 6
select select "**********"
click at [184, 122] on select "**********" at bounding box center [246, 125] width 125 height 6
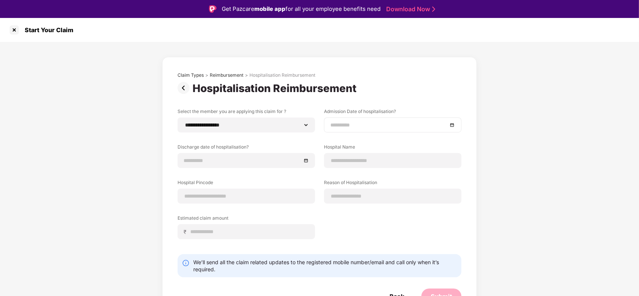
click at [350, 123] on input at bounding box center [388, 125] width 117 height 8
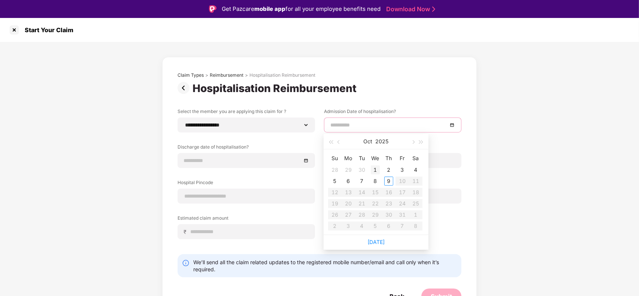
click at [376, 171] on div "1" at bounding box center [375, 170] width 9 height 9
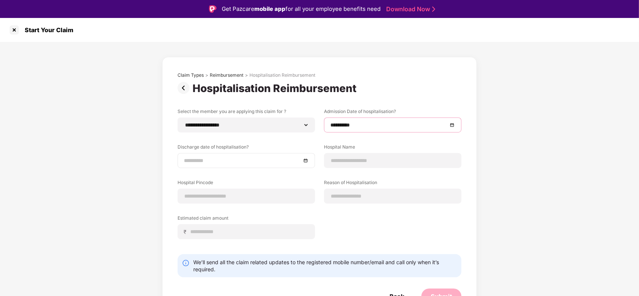
click at [277, 165] on input at bounding box center [242, 161] width 117 height 8
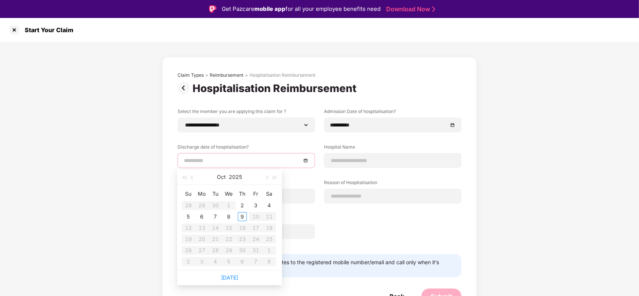
click at [277, 165] on input at bounding box center [242, 161] width 117 height 8
click at [378, 126] on input "**********" at bounding box center [388, 125] width 117 height 8
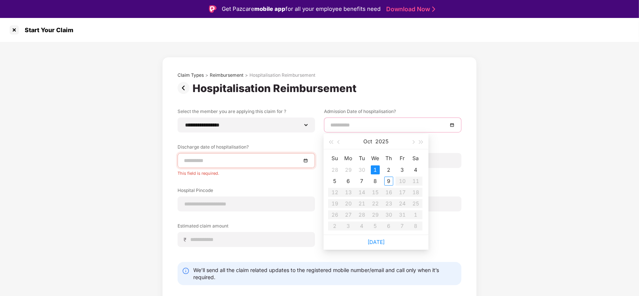
type input "**********"
click at [375, 167] on div "1" at bounding box center [375, 170] width 9 height 9
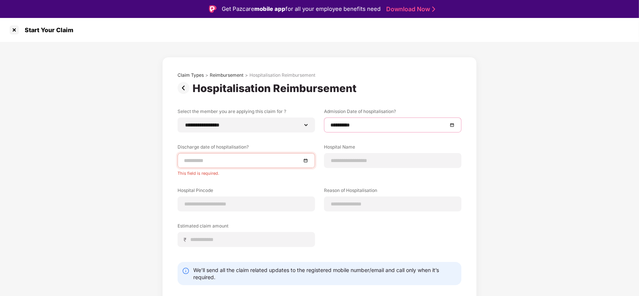
click at [270, 158] on input at bounding box center [242, 161] width 117 height 8
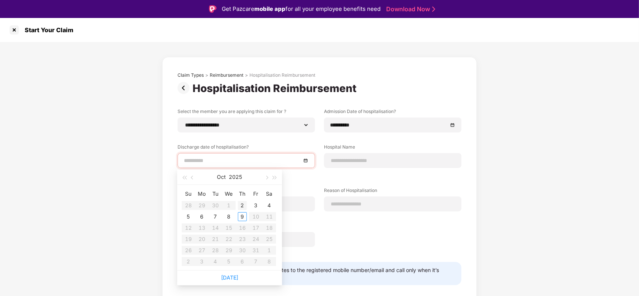
type input "**********"
click at [214, 218] on div "7" at bounding box center [215, 216] width 9 height 9
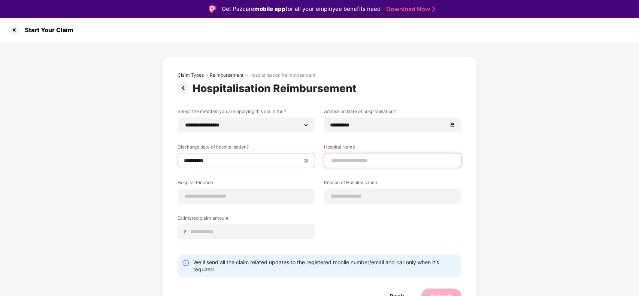
click at [357, 158] on input at bounding box center [392, 161] width 125 height 8
click at [267, 191] on div "Hospital Pincode" at bounding box center [246, 191] width 137 height 24
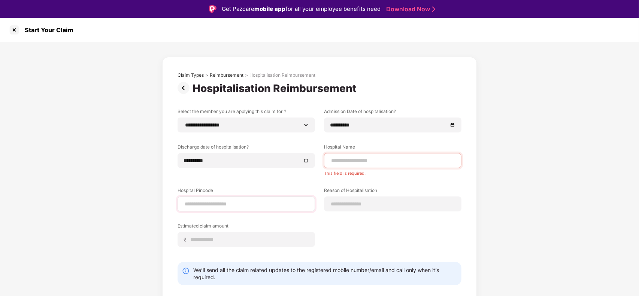
click at [219, 209] on div at bounding box center [246, 204] width 137 height 15
click at [220, 206] on input at bounding box center [246, 204] width 125 height 8
type input "******"
select select "****"
select select "**********"
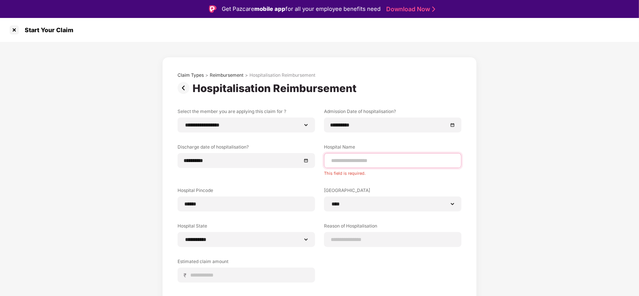
click at [374, 163] on input at bounding box center [392, 161] width 125 height 8
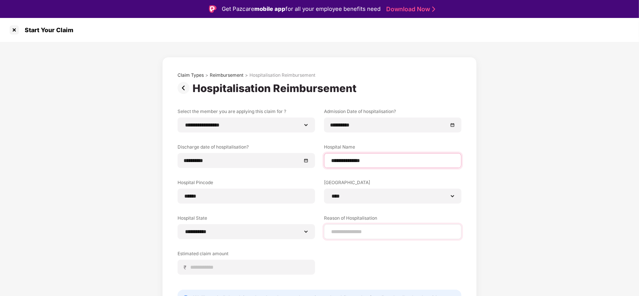
type input "**********"
click at [366, 233] on input at bounding box center [392, 232] width 125 height 8
click at [250, 264] on div "Estimated claim amount ₹" at bounding box center [246, 263] width 137 height 24
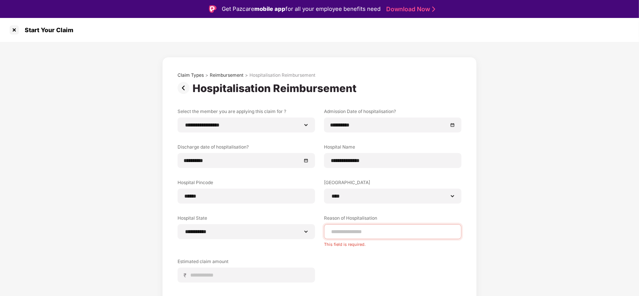
click at [353, 276] on div "**********" at bounding box center [320, 201] width 284 height 186
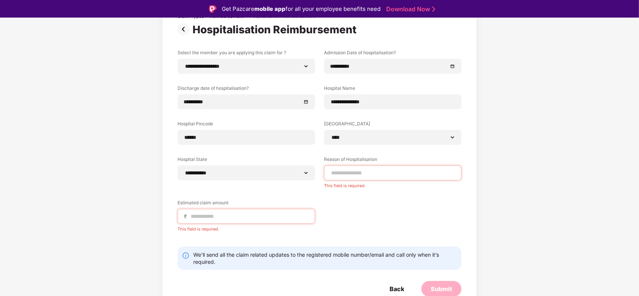
scroll to position [18, 0]
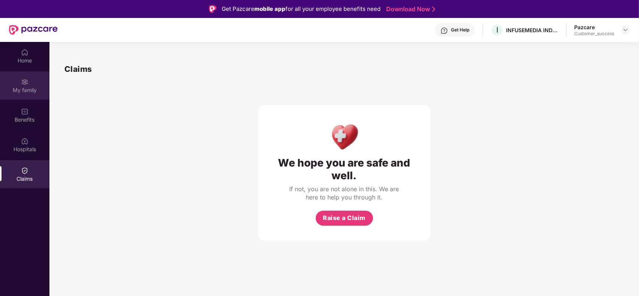
click at [28, 90] on div "My family" at bounding box center [24, 90] width 49 height 7
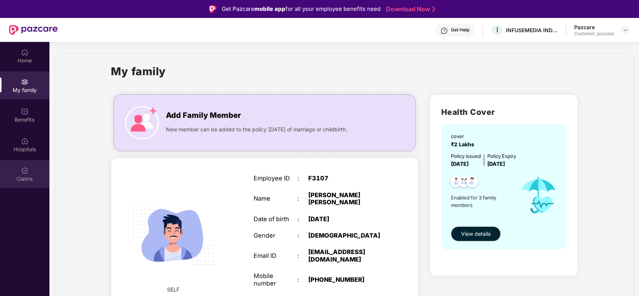
click at [26, 183] on div "Claims" at bounding box center [24, 174] width 49 height 28
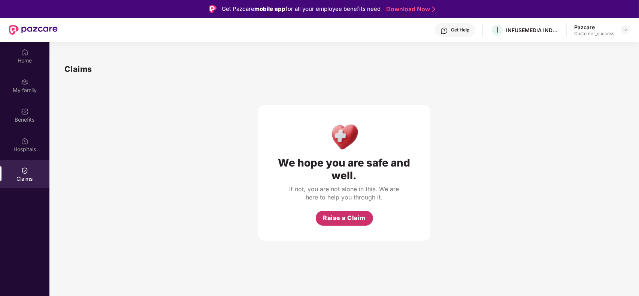
click at [350, 220] on span "Raise a Claim" at bounding box center [344, 218] width 43 height 9
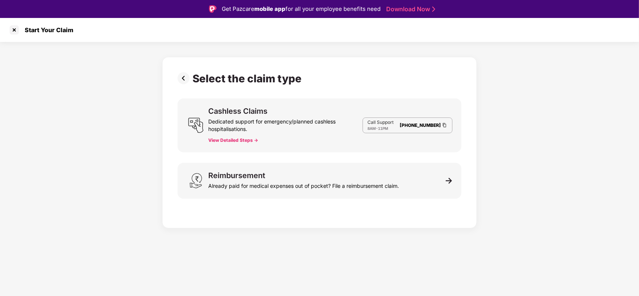
click at [229, 145] on div "Cashless Claims Dedicated support for emergency/planned cashless hospitalisatio…" at bounding box center [320, 126] width 284 height 54
click at [229, 138] on button "View Detailed Steps ->" at bounding box center [233, 140] width 50 height 6
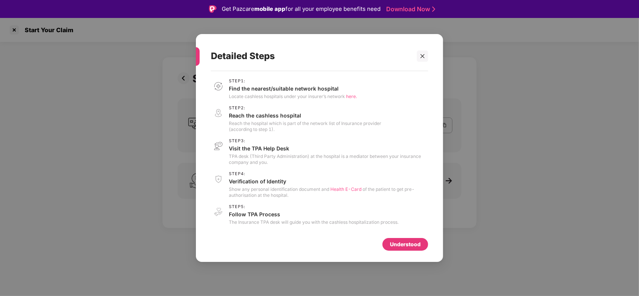
click at [349, 190] on span "Health E-Card" at bounding box center [345, 190] width 31 height 6
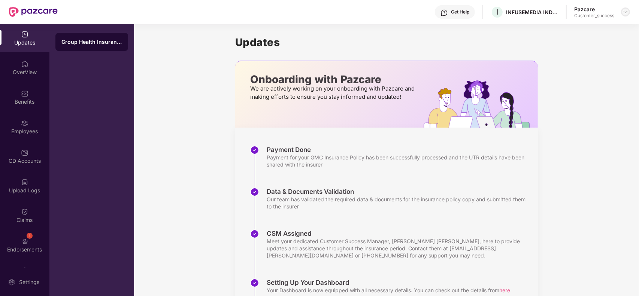
click at [627, 10] on img at bounding box center [626, 12] width 6 height 6
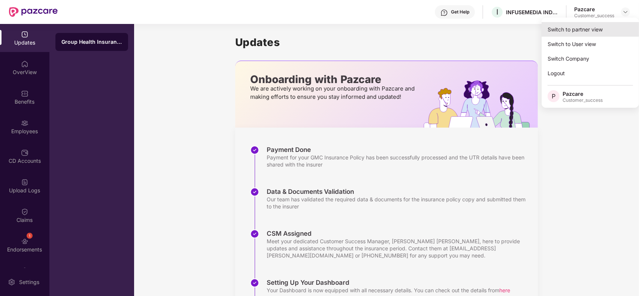
click at [590, 25] on div "Switch to partner view" at bounding box center [590, 29] width 97 height 15
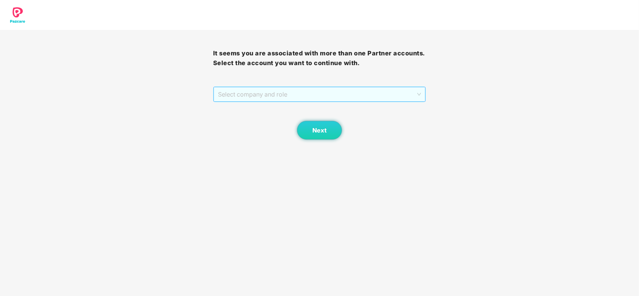
click at [299, 90] on span "Select company and role" at bounding box center [319, 94] width 203 height 14
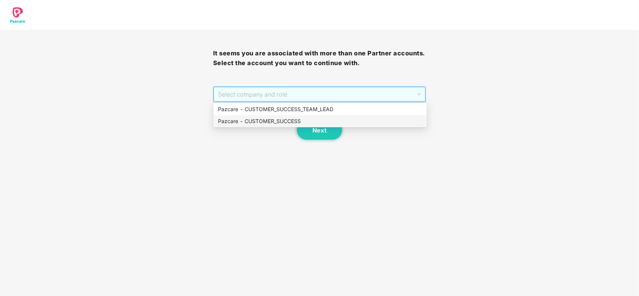
click at [275, 126] on div "Pazcare - CUSTOMER_SUCCESS" at bounding box center [320, 121] width 213 height 12
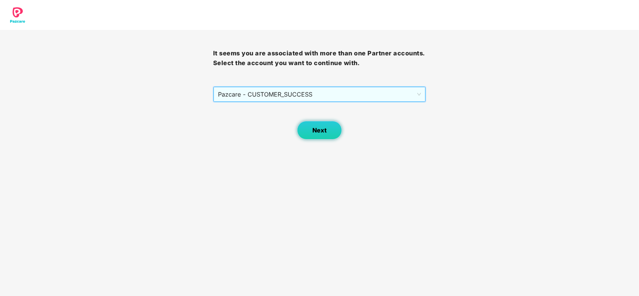
click at [321, 128] on span "Next" at bounding box center [319, 130] width 14 height 7
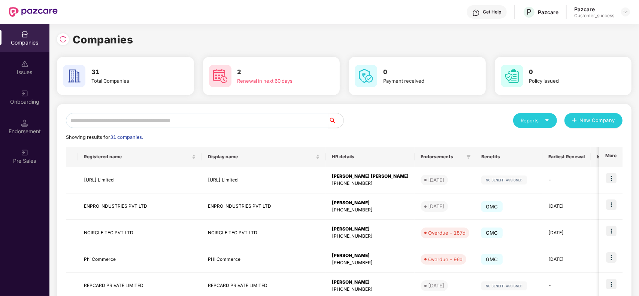
click at [150, 116] on input "text" at bounding box center [197, 120] width 263 height 15
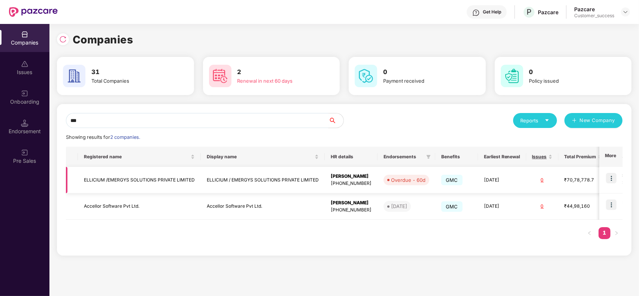
type input "***"
click at [616, 178] on img at bounding box center [611, 178] width 10 height 10
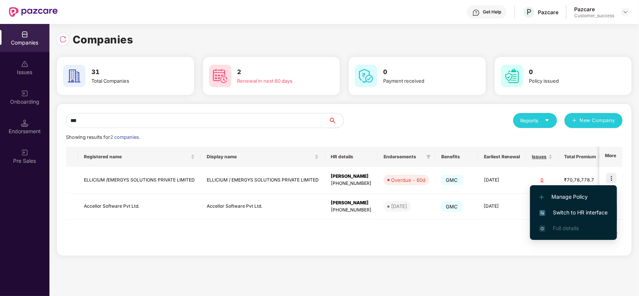
click at [575, 212] on span "Switch to HR interface" at bounding box center [573, 213] width 68 height 8
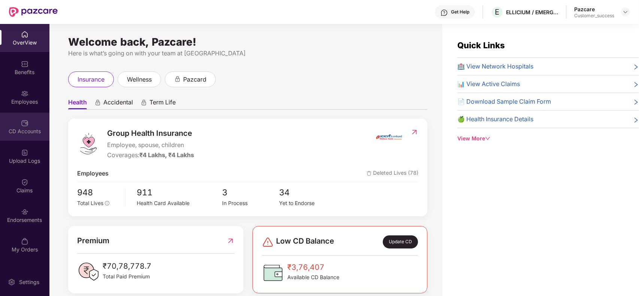
click at [27, 134] on div "CD Accounts" at bounding box center [24, 131] width 49 height 7
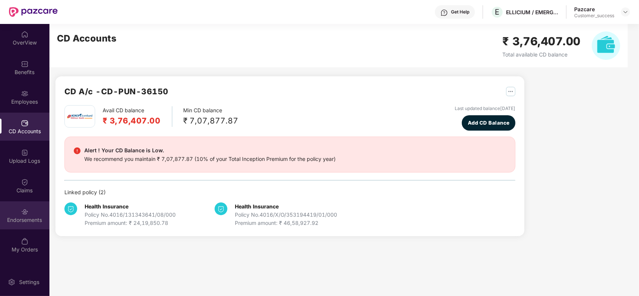
click at [31, 219] on div "Endorsements" at bounding box center [24, 220] width 49 height 7
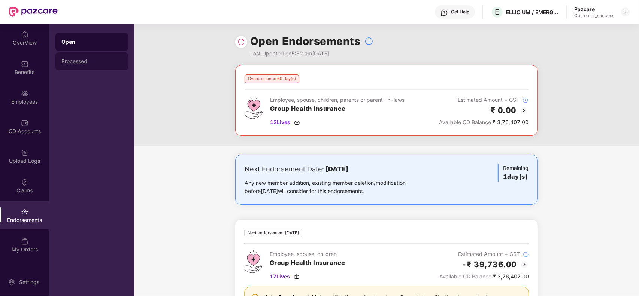
click at [72, 56] on div "Processed" at bounding box center [91, 61] width 73 height 18
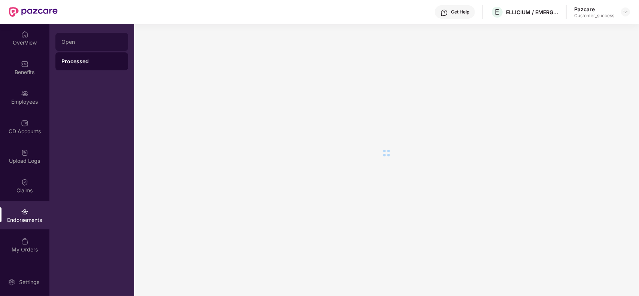
click at [70, 44] on div "Open" at bounding box center [91, 42] width 61 height 6
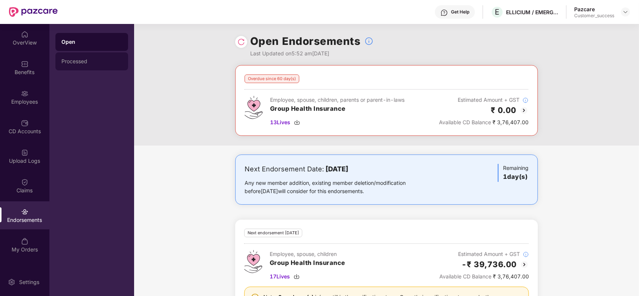
click at [85, 62] on div "Processed" at bounding box center [91, 61] width 61 height 6
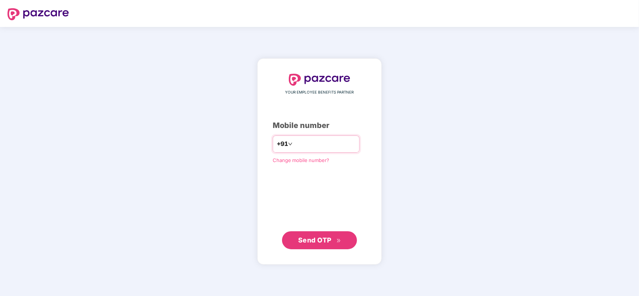
click at [309, 141] on input "number" at bounding box center [324, 144] width 61 height 12
type input "**********"
click at [326, 241] on span "Send OTP" at bounding box center [314, 240] width 33 height 8
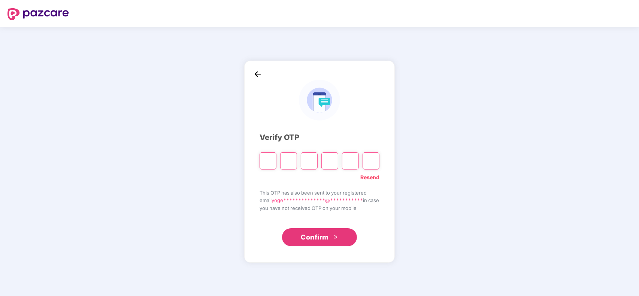
type input "*"
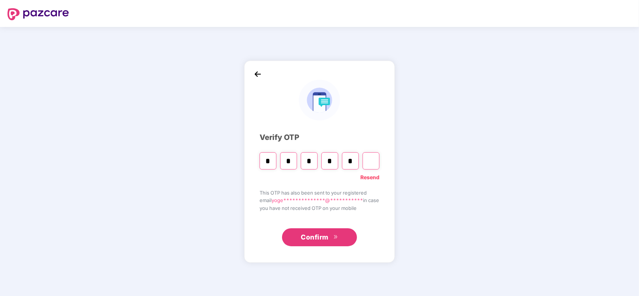
type input "*"
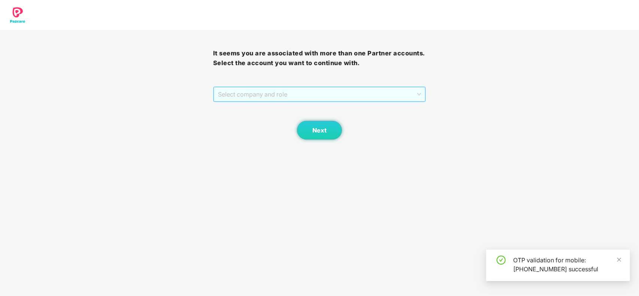
click at [299, 90] on span "Select company and role" at bounding box center [319, 94] width 203 height 14
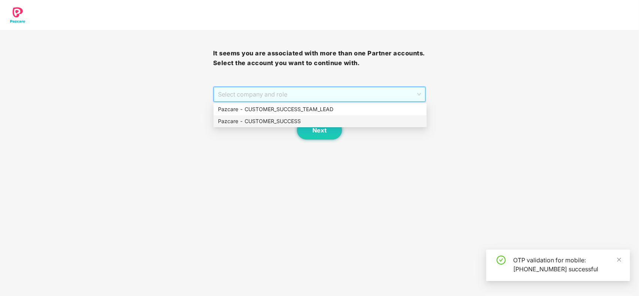
click at [279, 119] on div "Pazcare - CUSTOMER_SUCCESS" at bounding box center [320, 121] width 204 height 8
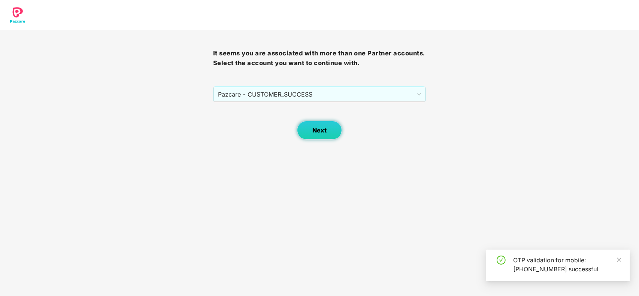
click at [327, 130] on button "Next" at bounding box center [319, 130] width 45 height 19
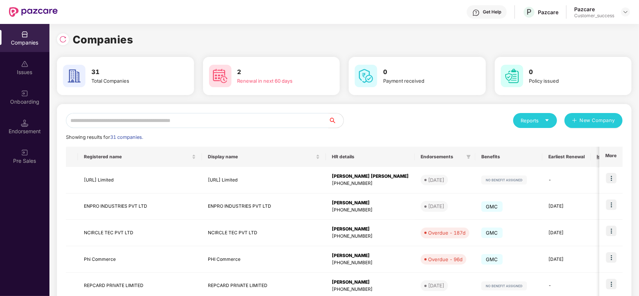
click at [184, 122] on input "text" at bounding box center [197, 120] width 263 height 15
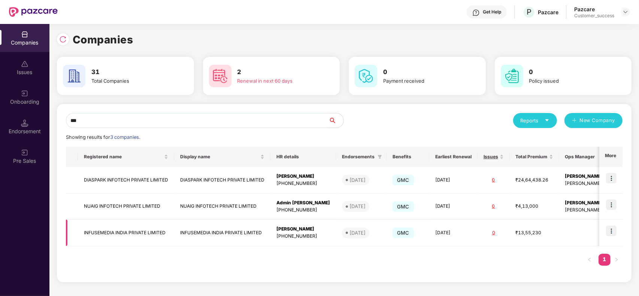
type input "***"
click at [610, 235] on img at bounding box center [611, 231] width 10 height 10
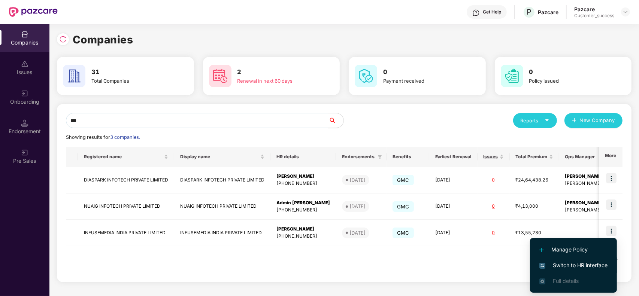
click at [560, 267] on span "Switch to HR interface" at bounding box center [573, 265] width 68 height 8
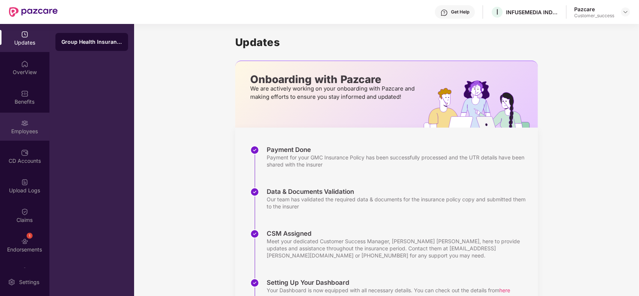
click at [34, 133] on div "Employees" at bounding box center [24, 131] width 49 height 7
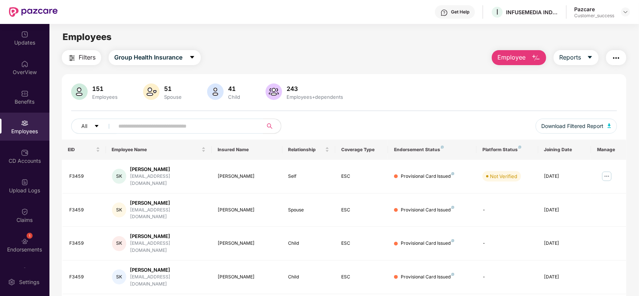
click at [186, 121] on input "text" at bounding box center [185, 126] width 134 height 11
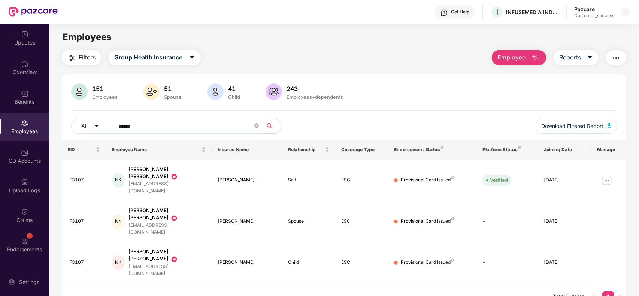
type input "******"
click at [608, 175] on img at bounding box center [607, 181] width 12 height 12
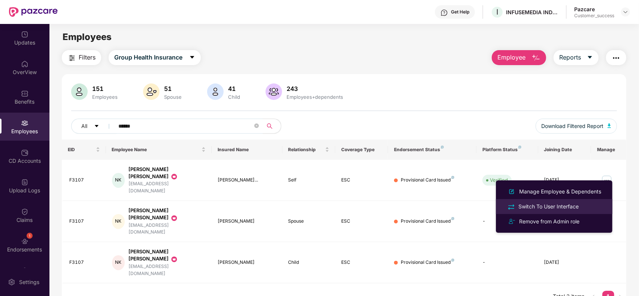
click at [548, 207] on div "Switch To User Interface" at bounding box center [548, 207] width 63 height 8
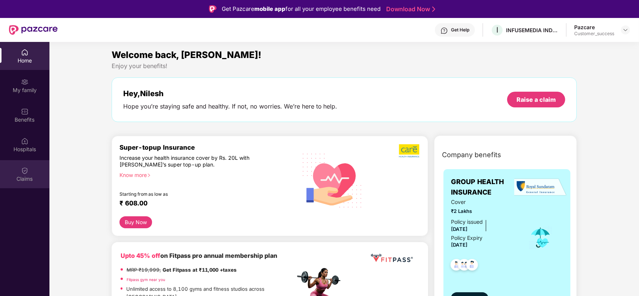
click at [31, 172] on div "Claims" at bounding box center [24, 174] width 49 height 28
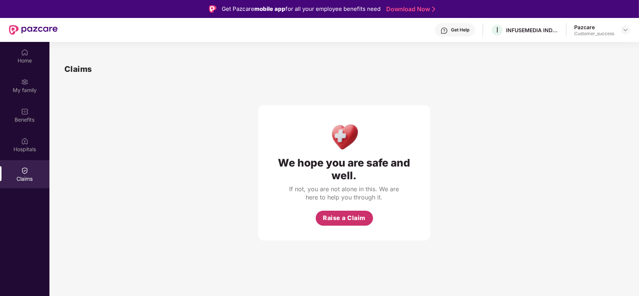
click at [349, 220] on span "Raise a Claim" at bounding box center [344, 218] width 43 height 9
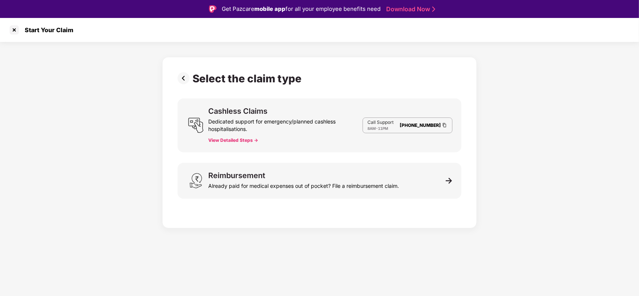
click at [241, 141] on button "View Detailed Steps ->" at bounding box center [233, 140] width 50 height 6
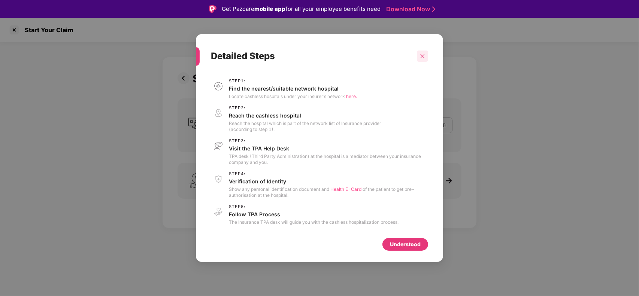
click at [424, 52] on div at bounding box center [422, 56] width 11 height 11
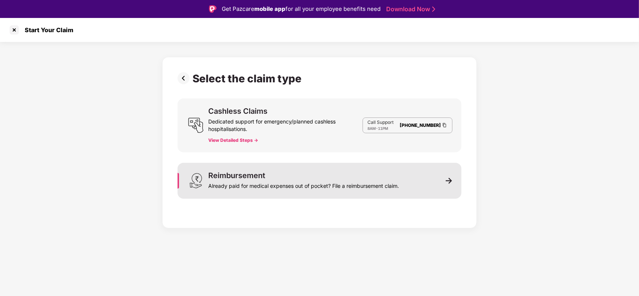
click at [300, 178] on div "Reimbursement Already paid for medical expenses out of pocket? File a reimburse…" at bounding box center [303, 181] width 191 height 18
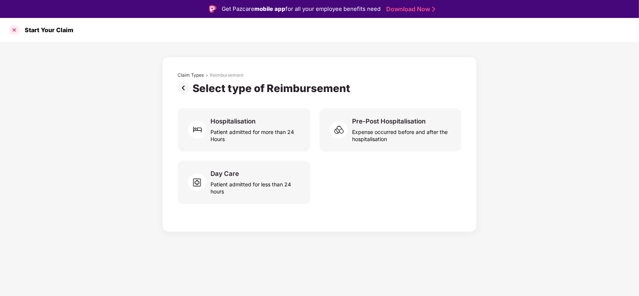
click at [17, 32] on div at bounding box center [14, 30] width 12 height 12
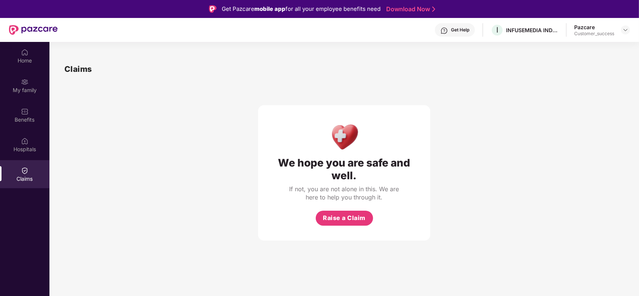
click at [27, 177] on div "Claims" at bounding box center [24, 178] width 49 height 7
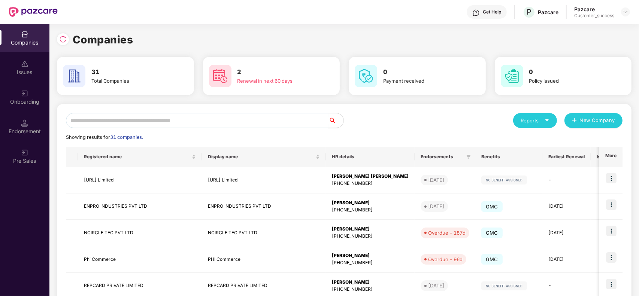
click at [97, 116] on input "text" at bounding box center [197, 120] width 263 height 15
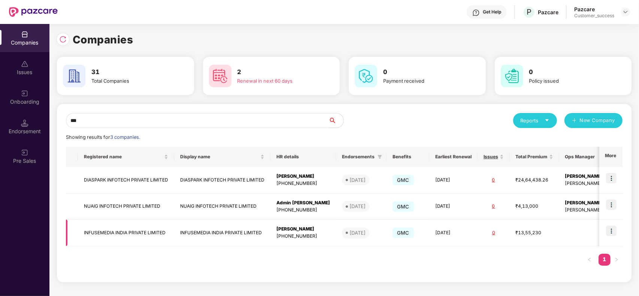
type input "***"
click at [610, 232] on img at bounding box center [611, 231] width 10 height 10
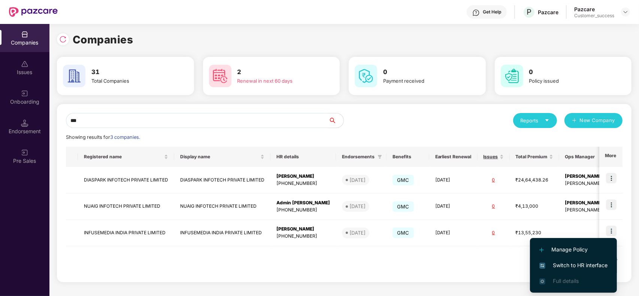
click at [574, 263] on span "Switch to HR interface" at bounding box center [573, 265] width 68 height 8
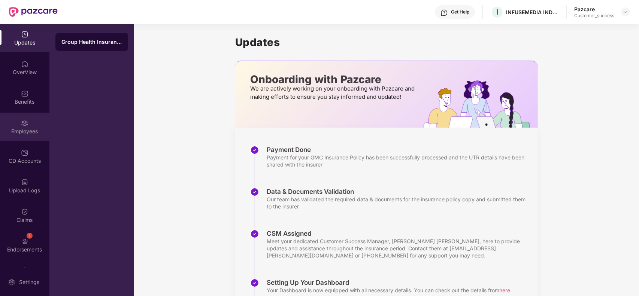
click at [25, 124] on img at bounding box center [24, 123] width 7 height 7
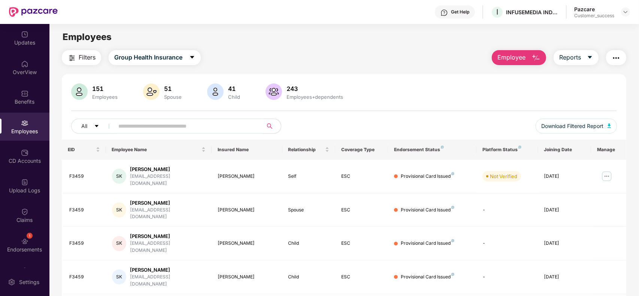
click at [191, 125] on input "text" at bounding box center [185, 126] width 134 height 11
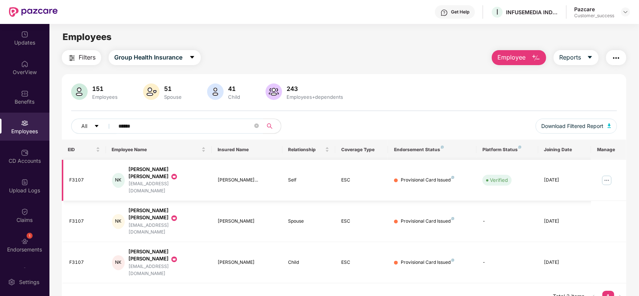
type input "******"
click at [604, 176] on img at bounding box center [607, 181] width 12 height 12
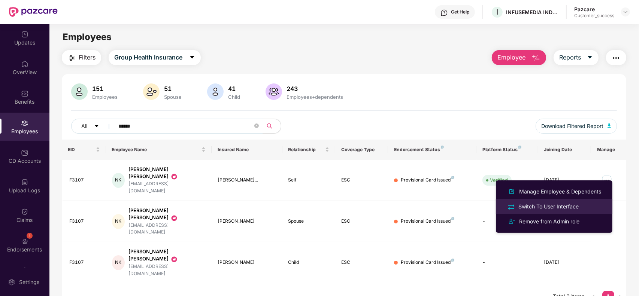
click at [556, 205] on div "Switch To User Interface" at bounding box center [548, 207] width 63 height 8
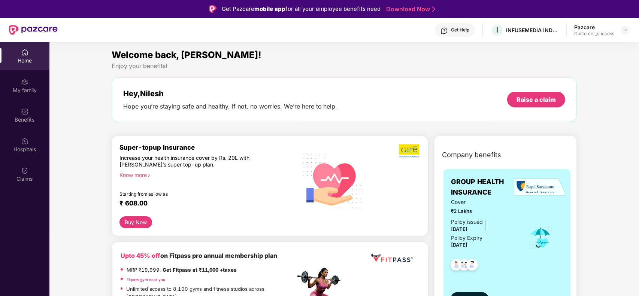
click at [139, 175] on div "Know more" at bounding box center [205, 174] width 171 height 5
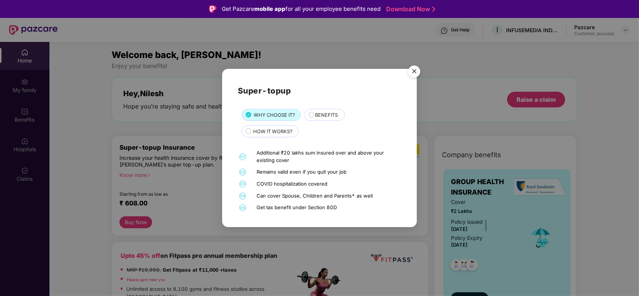
click at [328, 116] on span "BENEFITS" at bounding box center [326, 114] width 23 height 7
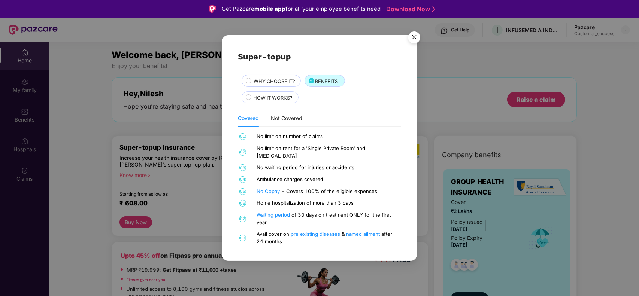
click at [280, 99] on span "HOW IT WORKS?" at bounding box center [272, 97] width 39 height 7
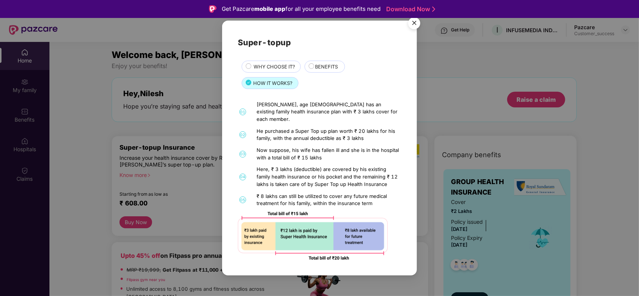
click at [323, 70] on span "BENEFITS" at bounding box center [326, 66] width 23 height 7
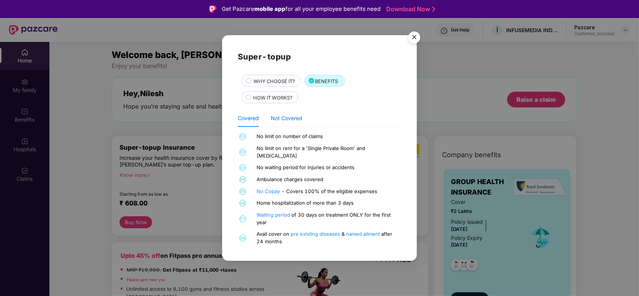
click at [278, 123] on div "Not Covered" at bounding box center [286, 118] width 31 height 8
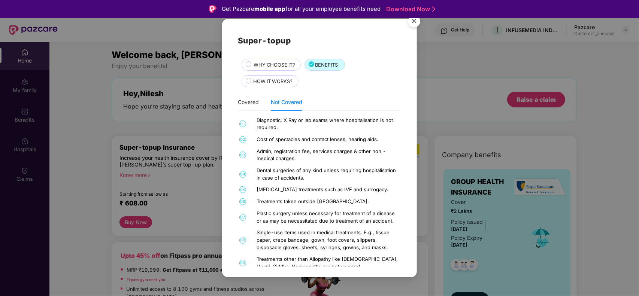
click at [357, 187] on div "Infertility treatments such as IVF and surrogacy." at bounding box center [328, 189] width 143 height 7
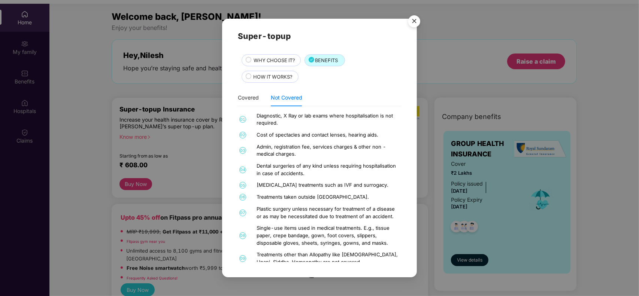
scroll to position [42, 0]
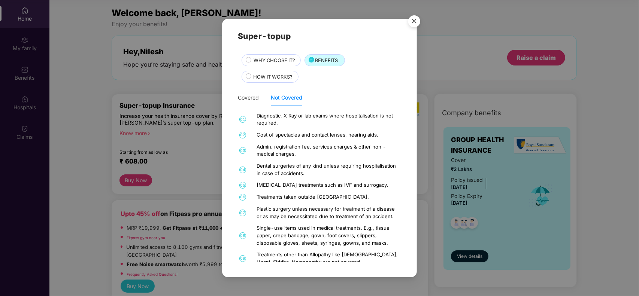
click at [357, 187] on div "Infertility treatments such as IVF and surrogacy." at bounding box center [328, 185] width 143 height 7
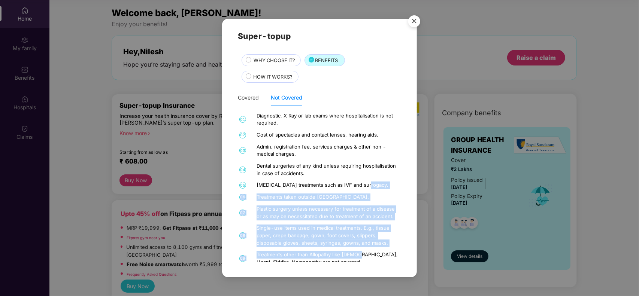
scroll to position [16, 0]
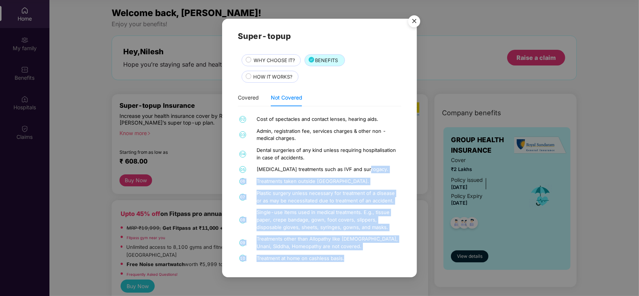
drag, startPoint x: 357, startPoint y: 187, endPoint x: 357, endPoint y: 265, distance: 78.3
click at [357, 265] on div "Super-topup WHY CHOOSE IT? BENEFITS HOW IT WORKS? Covered Not Covered 01 No lim…" at bounding box center [319, 148] width 195 height 259
click at [361, 255] on div "Treatment at home on cashless basis." at bounding box center [328, 258] width 143 height 7
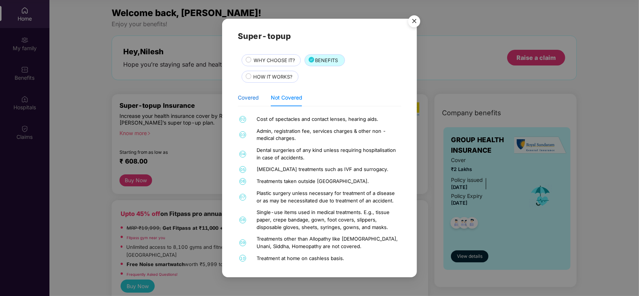
click at [248, 94] on div "Covered" at bounding box center [248, 98] width 21 height 8
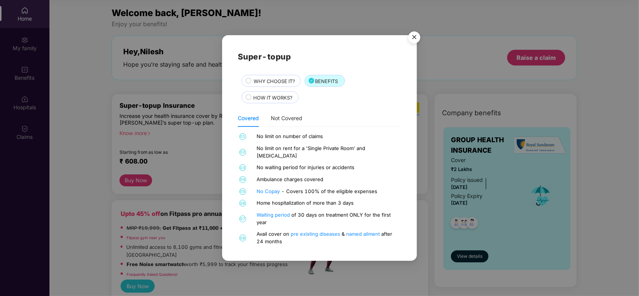
click at [418, 42] on img "Close" at bounding box center [414, 38] width 21 height 21
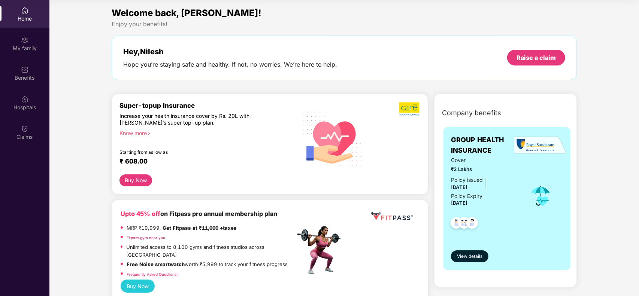
click at [143, 182] on button "Buy Now" at bounding box center [136, 181] width 33 height 12
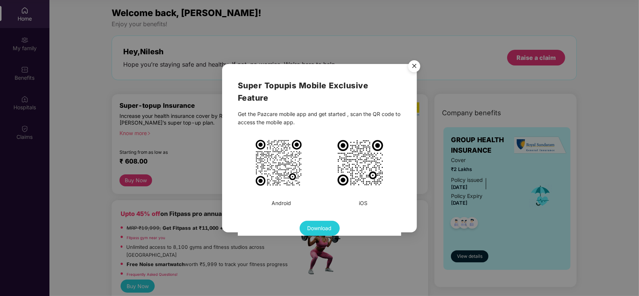
click at [412, 67] on img "Close" at bounding box center [414, 67] width 21 height 21
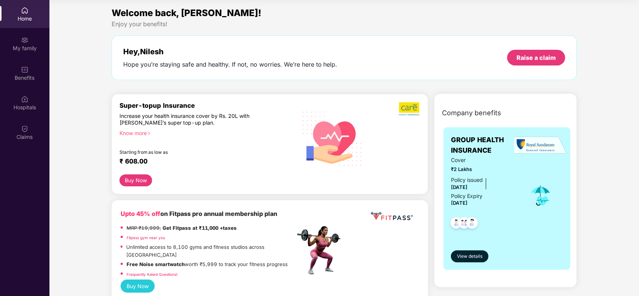
click at [127, 132] on div "Know more" at bounding box center [205, 132] width 171 height 5
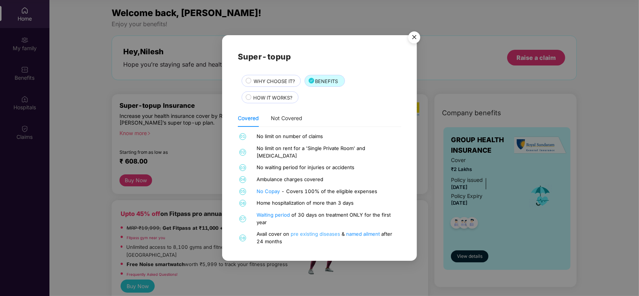
click at [316, 232] on link "pre existing diseases" at bounding box center [316, 234] width 51 height 6
click at [414, 46] on img "Close" at bounding box center [414, 38] width 21 height 21
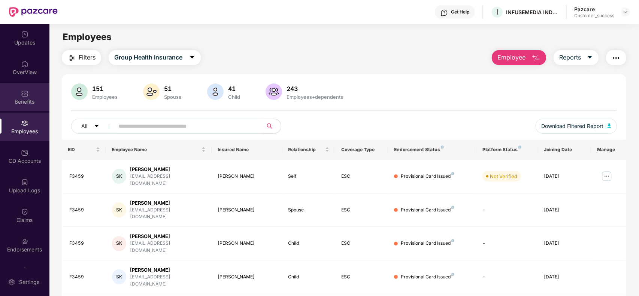
click at [28, 103] on div "Benefits" at bounding box center [24, 101] width 49 height 7
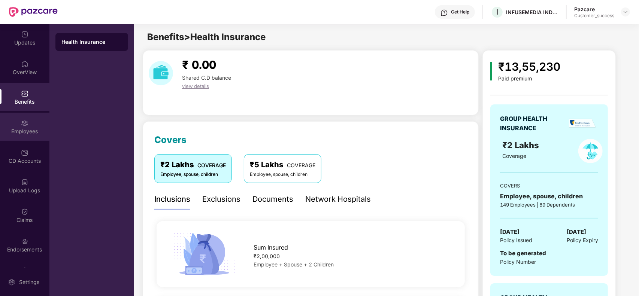
click at [31, 128] on div "Employees" at bounding box center [24, 131] width 49 height 7
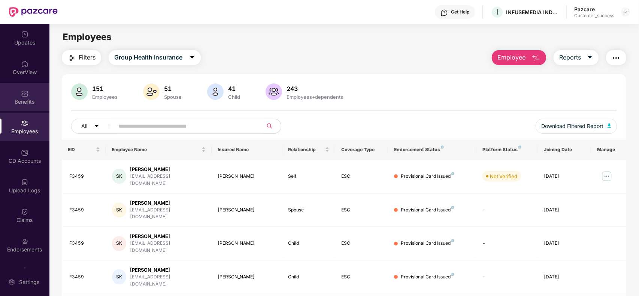
click at [27, 102] on div "Benefits" at bounding box center [24, 101] width 49 height 7
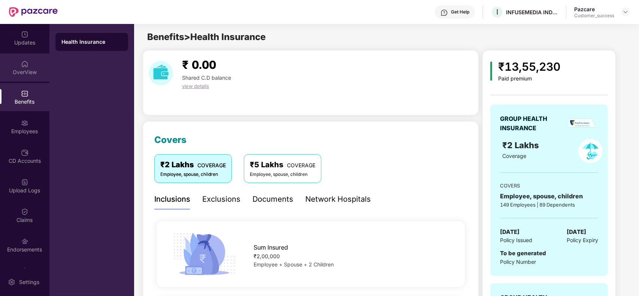
click at [30, 69] on div "OverView" at bounding box center [24, 72] width 49 height 7
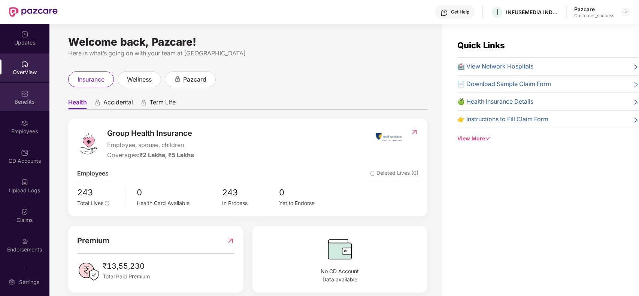
click at [29, 94] on div "Benefits" at bounding box center [24, 97] width 49 height 28
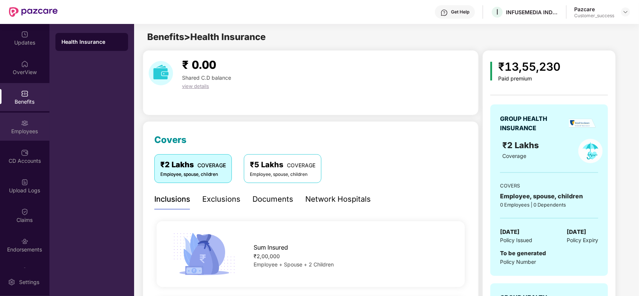
click at [32, 129] on div "Employees" at bounding box center [24, 131] width 49 height 7
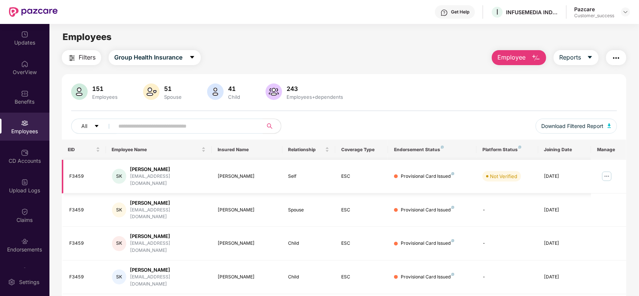
click at [607, 173] on img at bounding box center [607, 176] width 12 height 12
click at [402, 122] on div "All Download Filtered Report" at bounding box center [344, 129] width 546 height 21
click at [444, 123] on div "All Download Filtered Report" at bounding box center [344, 129] width 546 height 21
click at [431, 118] on div "151 Employees 51 Spouse 41 Child 243 Employees+dependents All Download Filtered…" at bounding box center [344, 112] width 565 height 56
click at [209, 122] on input "text" at bounding box center [185, 126] width 134 height 11
